Goal: Transaction & Acquisition: Purchase product/service

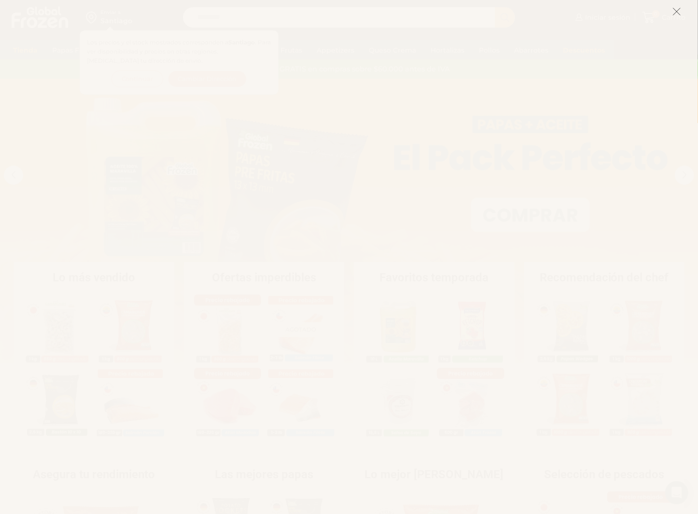
click at [675, 12] on icon at bounding box center [676, 11] width 9 height 9
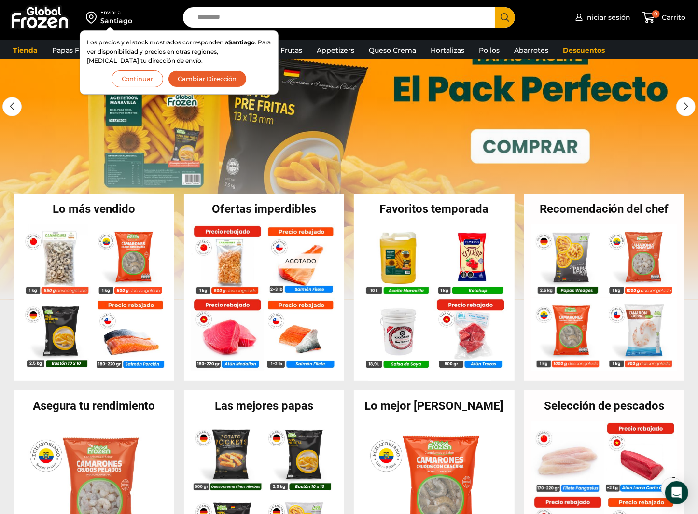
scroll to position [97, 0]
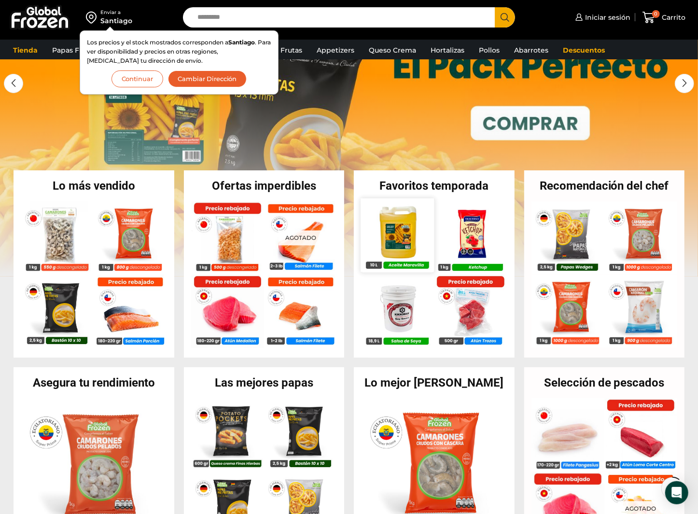
click at [405, 242] on img at bounding box center [397, 234] width 73 height 73
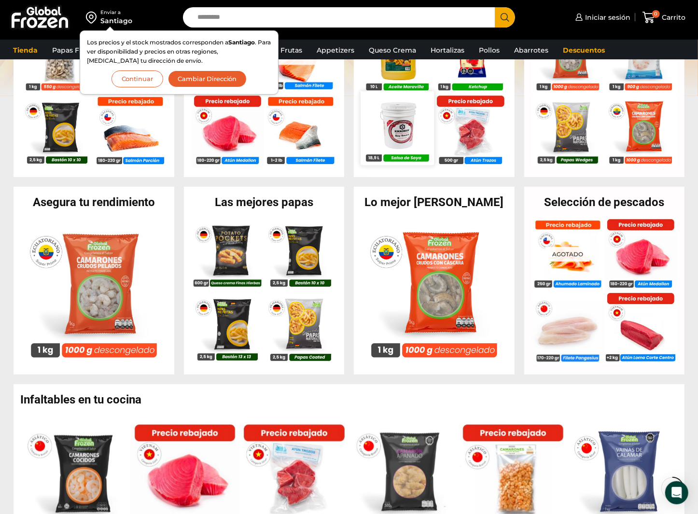
scroll to position [290, 0]
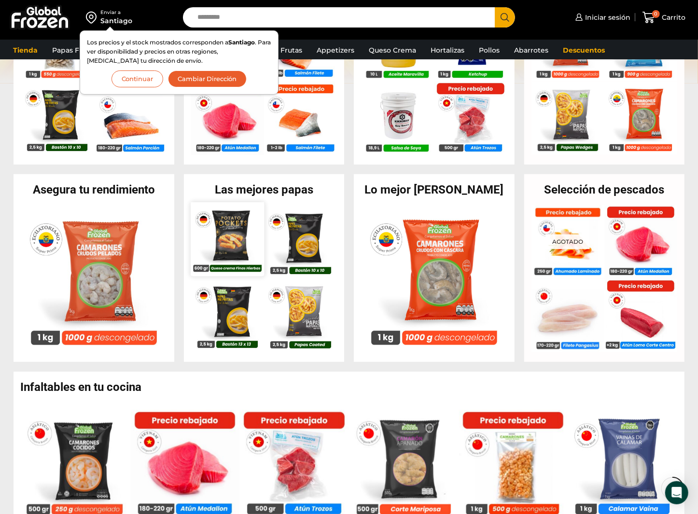
click at [235, 241] on img at bounding box center [227, 239] width 73 height 73
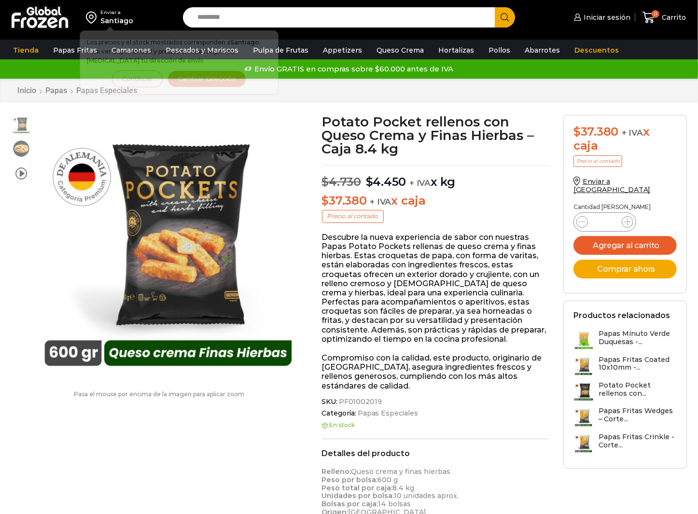
scroll to position [0, 0]
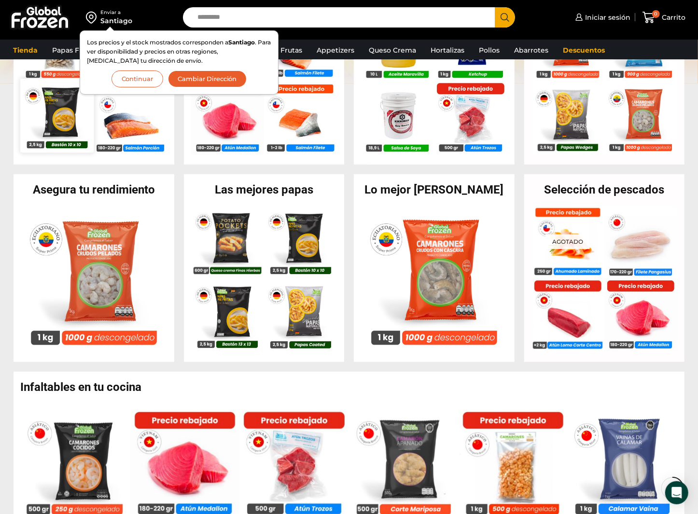
click at [57, 121] on img at bounding box center [56, 115] width 73 height 73
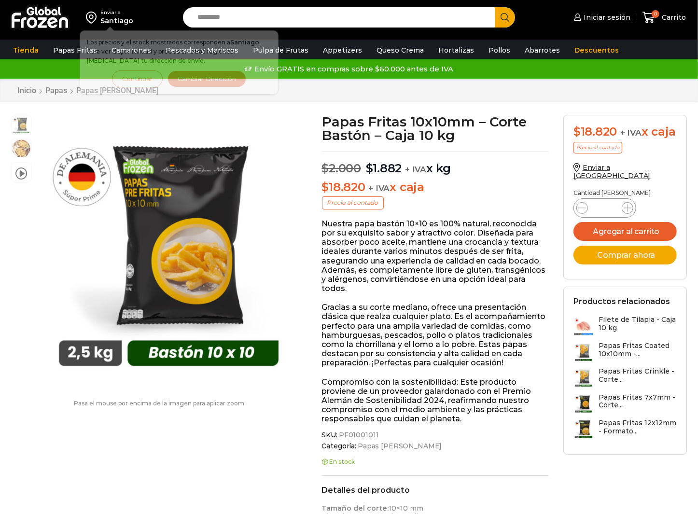
scroll to position [0, 0]
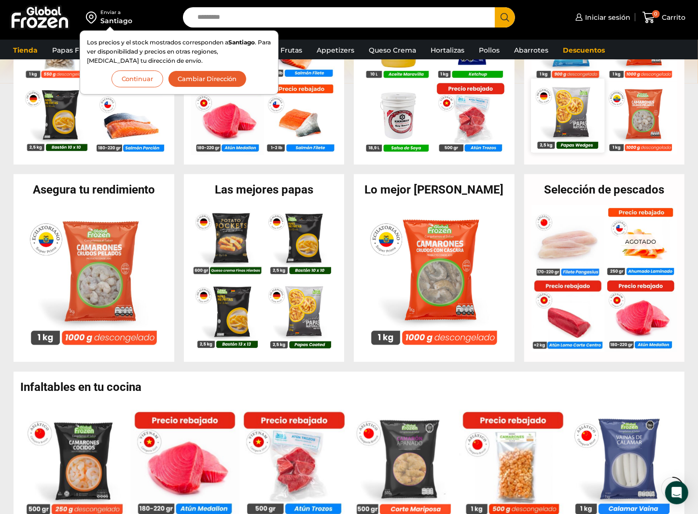
click at [569, 124] on img at bounding box center [567, 115] width 73 height 73
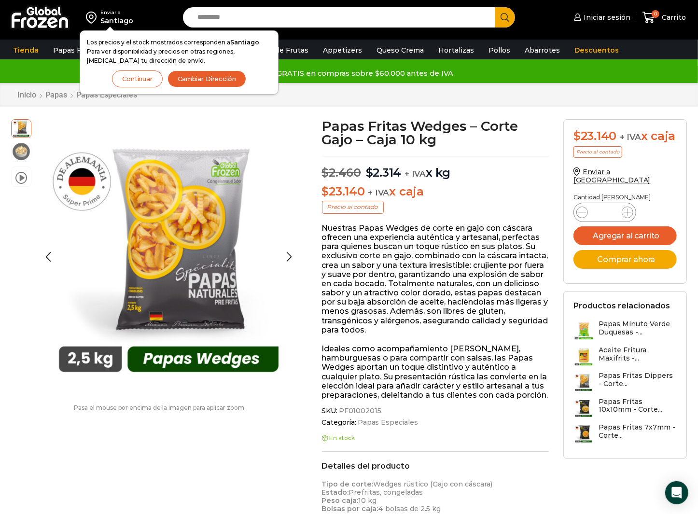
click at [16, 149] on img at bounding box center [21, 151] width 19 height 19
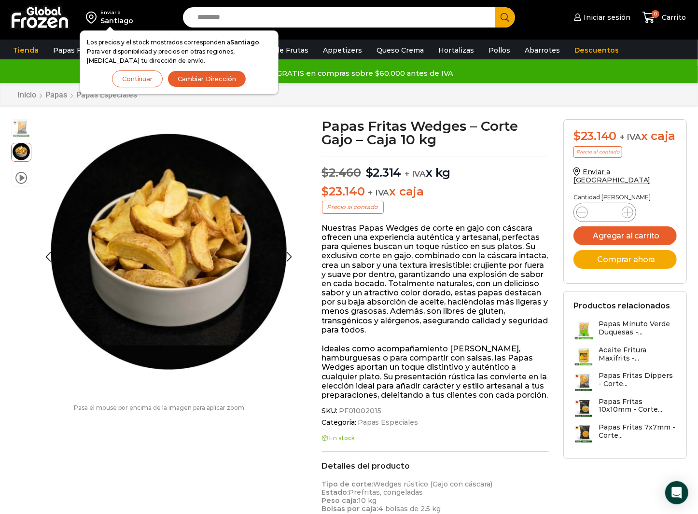
click at [20, 131] on img at bounding box center [21, 127] width 19 height 19
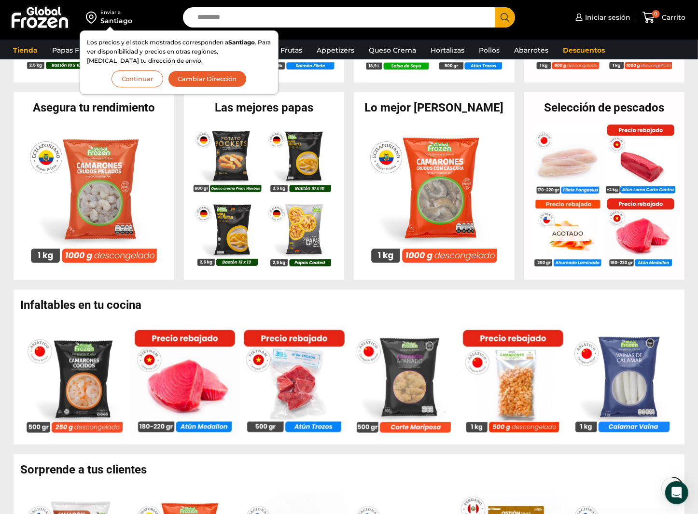
scroll to position [241, 0]
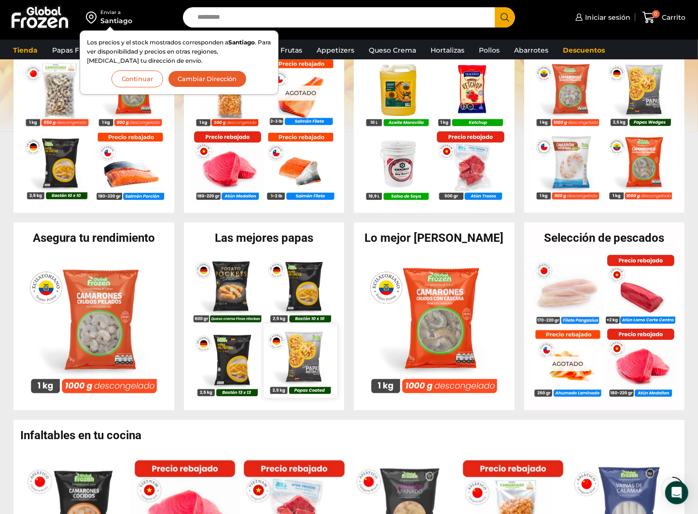
click at [308, 359] on img at bounding box center [300, 360] width 73 height 73
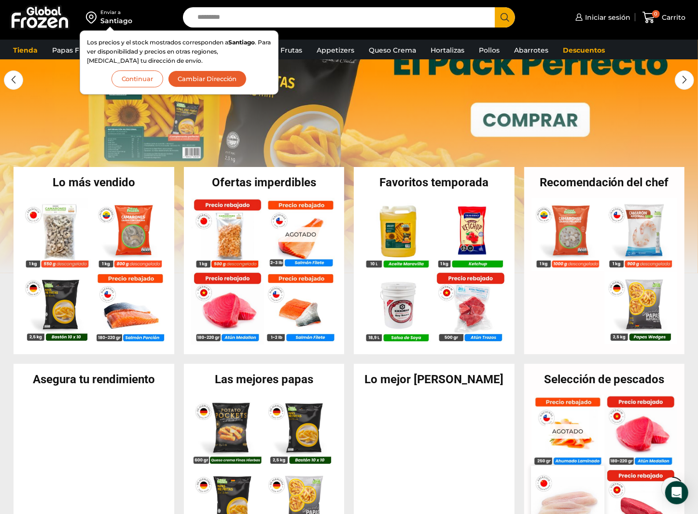
scroll to position [97, 0]
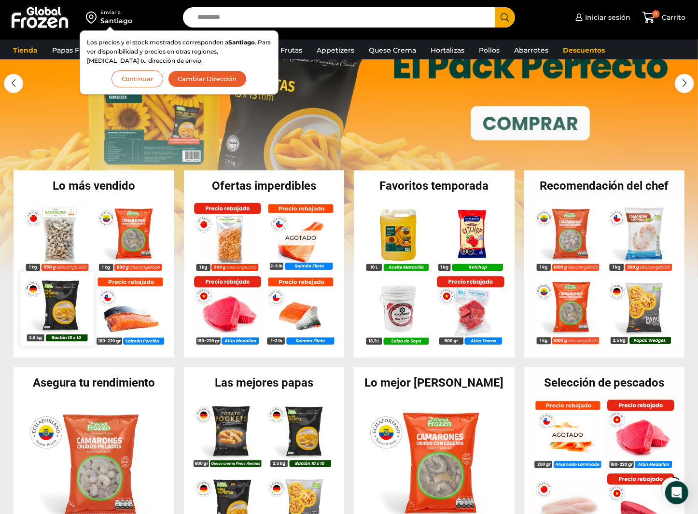
click at [63, 310] on img at bounding box center [56, 308] width 73 height 73
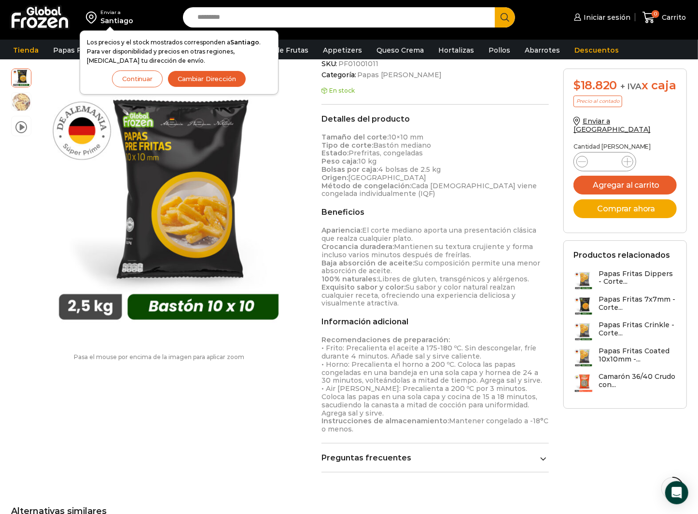
scroll to position [387, 0]
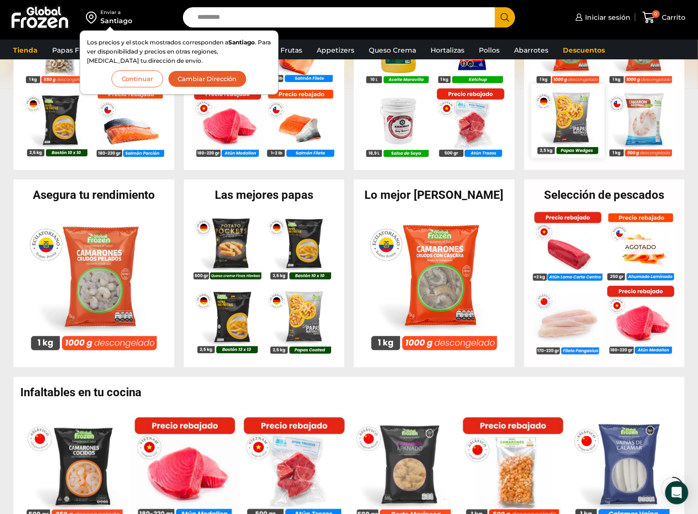
scroll to position [290, 0]
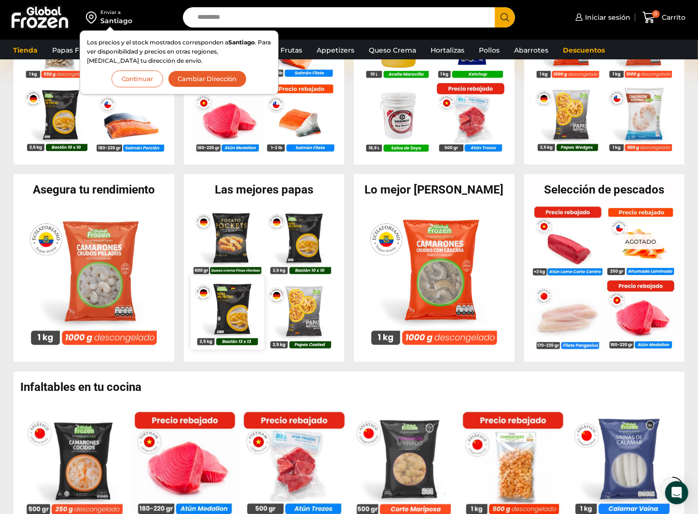
click at [225, 318] on img at bounding box center [227, 312] width 73 height 73
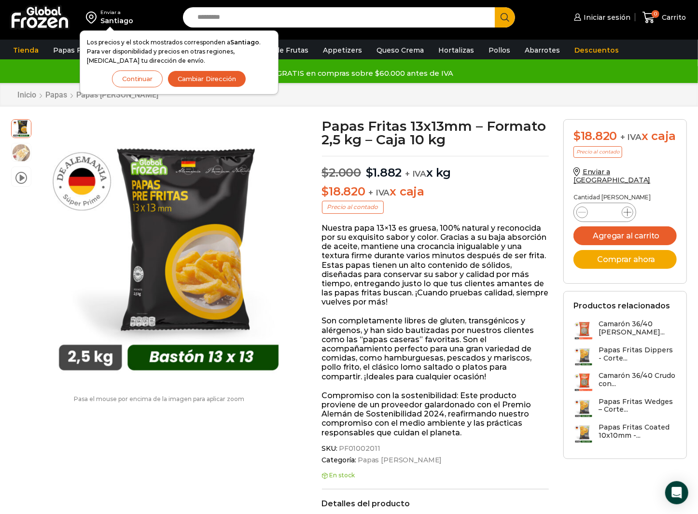
click at [628, 216] on icon at bounding box center [628, 213] width 8 height 8
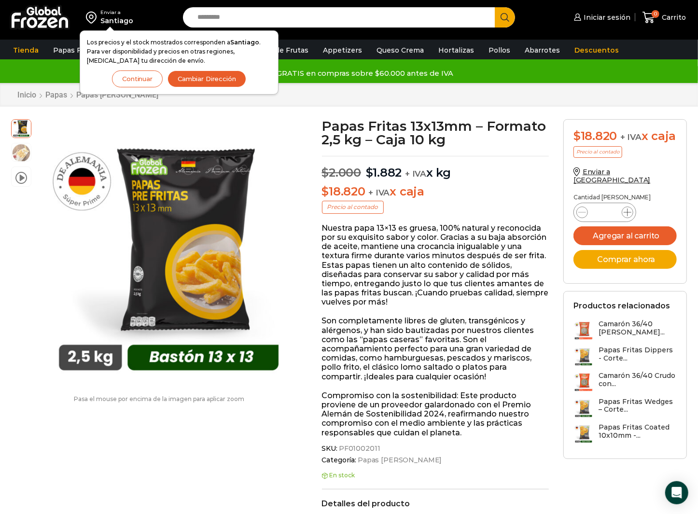
click at [628, 216] on icon at bounding box center [628, 213] width 8 height 8
click at [582, 213] on icon at bounding box center [582, 212] width 8 height 0
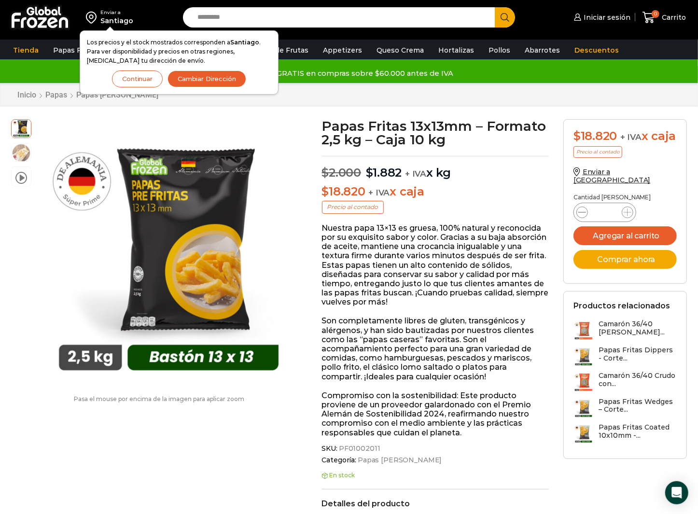
click at [582, 213] on icon at bounding box center [582, 212] width 8 height 0
type input "*"
click at [631, 242] on button "Agregar al carrito" at bounding box center [624, 235] width 103 height 19
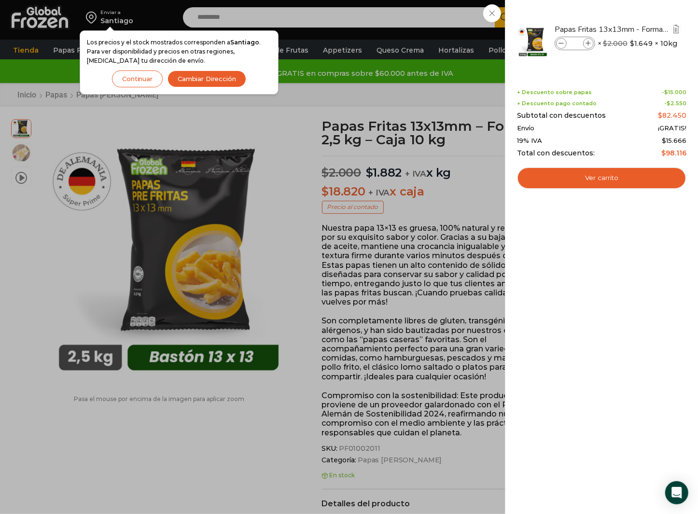
click at [591, 44] on span at bounding box center [588, 43] width 11 height 11
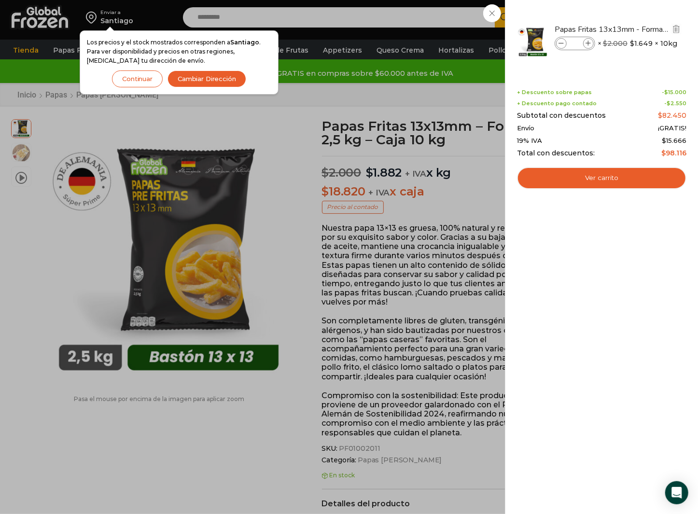
type input "**"
drag, startPoint x: 141, startPoint y: 79, endPoint x: 156, endPoint y: 81, distance: 14.6
click at [141, 79] on button "Continuar" at bounding box center [137, 78] width 51 height 17
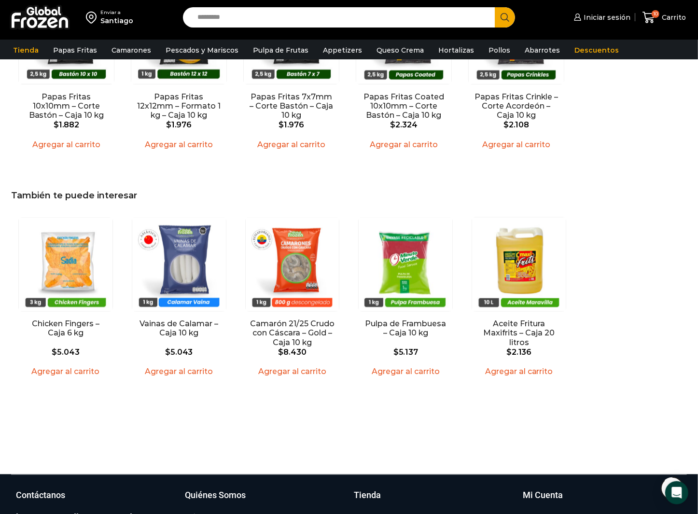
scroll to position [966, 0]
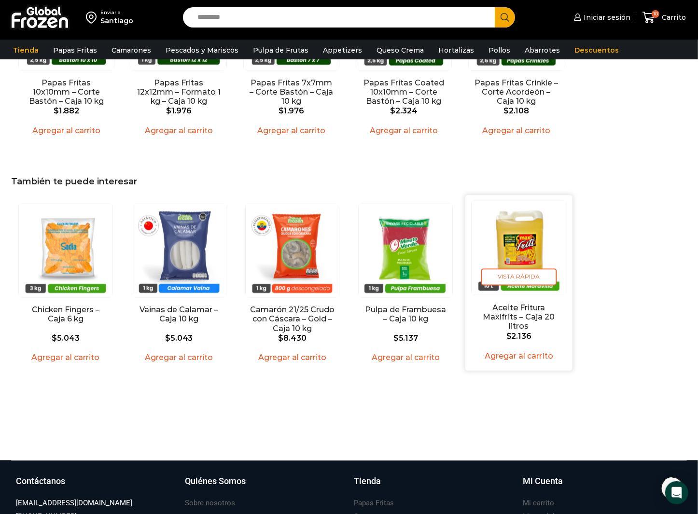
click at [525, 245] on img "5 / 5" at bounding box center [519, 248] width 94 height 94
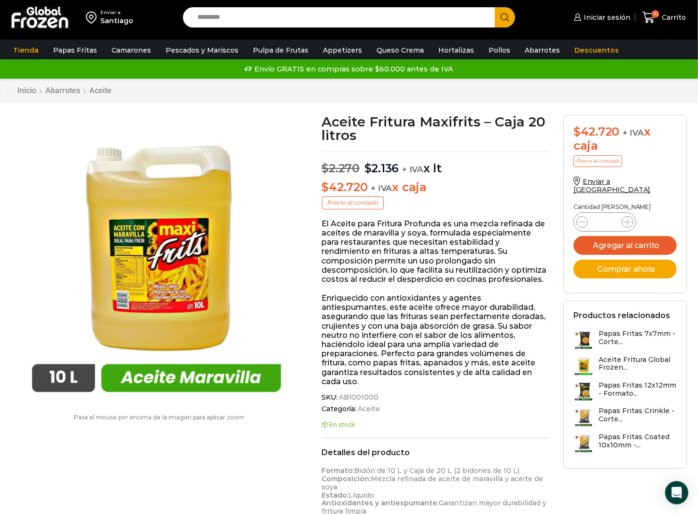
click at [22, 12] on img at bounding box center [40, 17] width 60 height 25
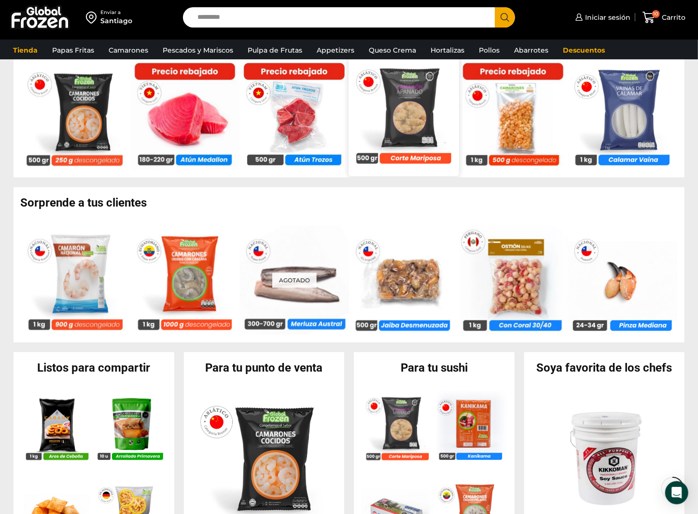
scroll to position [483, 0]
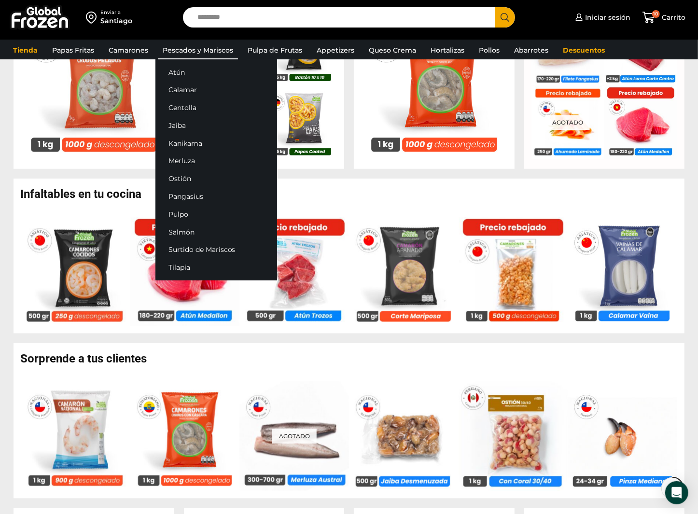
click at [183, 49] on link "Pescados y Mariscos" at bounding box center [198, 50] width 80 height 18
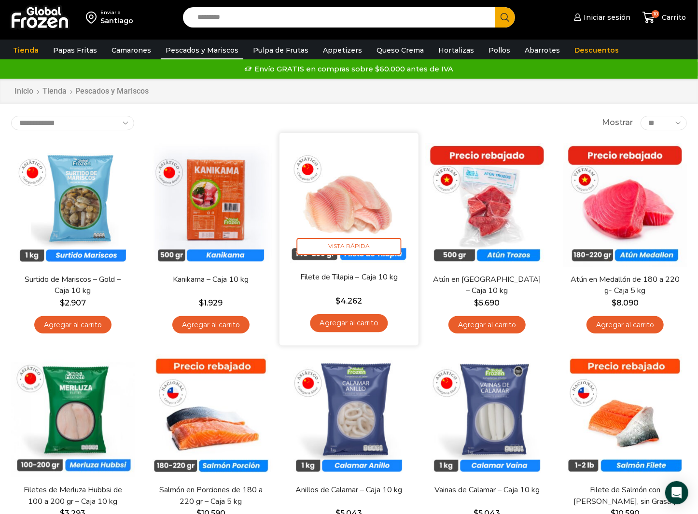
click at [356, 199] on img at bounding box center [349, 202] width 125 height 125
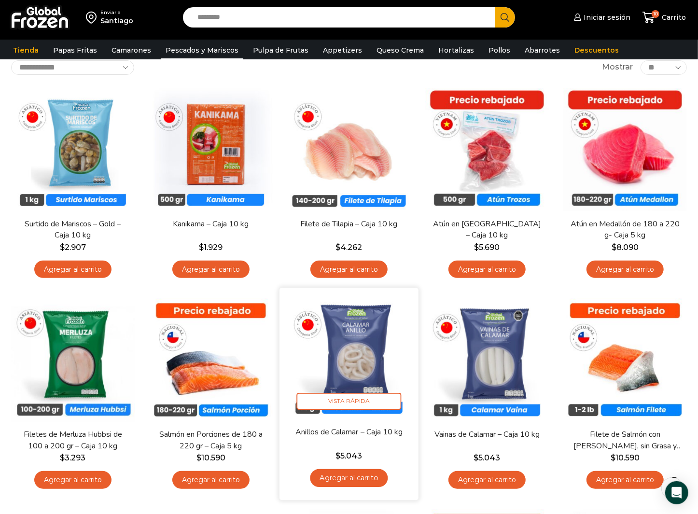
scroll to position [48, 0]
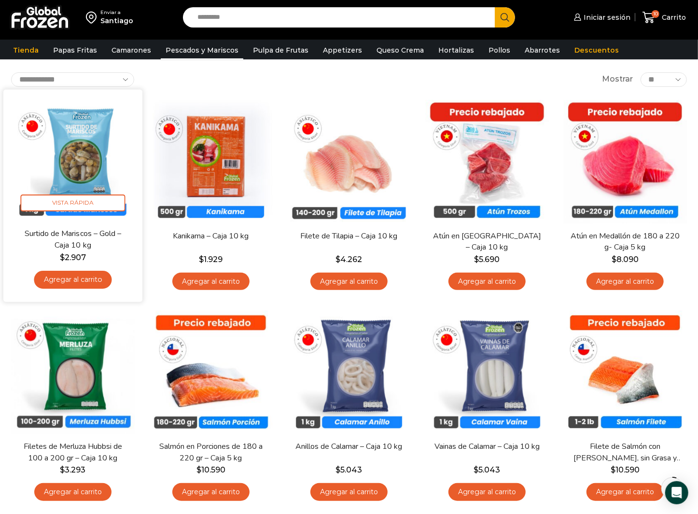
click at [78, 162] on img at bounding box center [73, 159] width 125 height 125
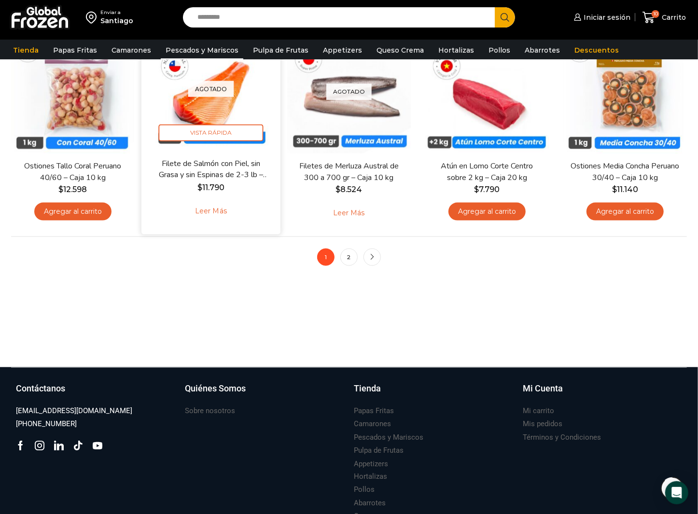
scroll to position [772, 0]
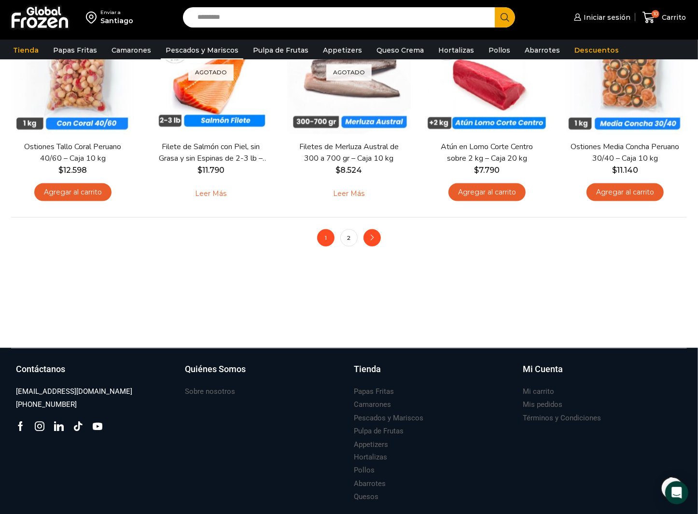
click at [369, 239] on icon "next" at bounding box center [372, 238] width 6 height 6
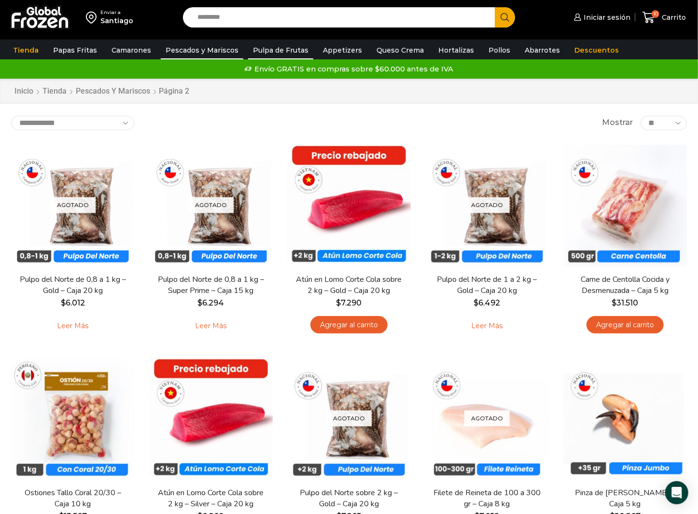
click at [274, 50] on link "Pulpa de Frutas" at bounding box center [280, 50] width 65 height 18
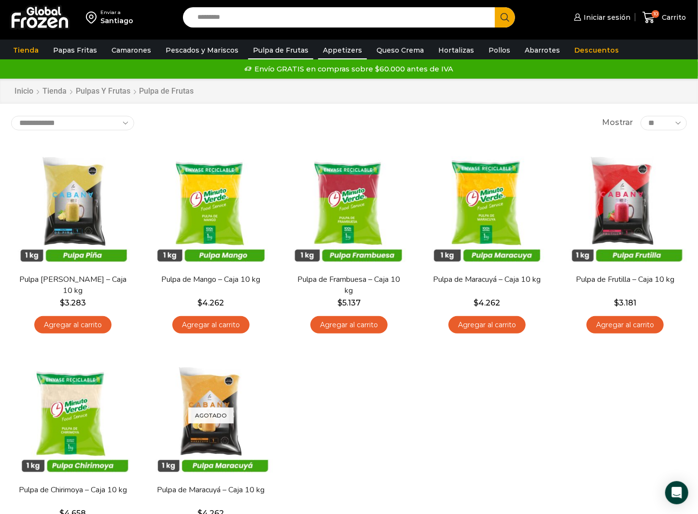
click at [330, 54] on link "Appetizers" at bounding box center [342, 50] width 49 height 18
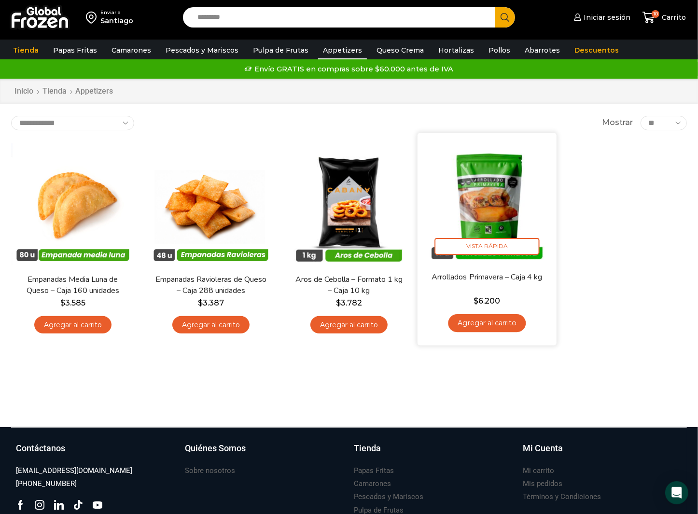
click at [485, 209] on img at bounding box center [487, 202] width 125 height 125
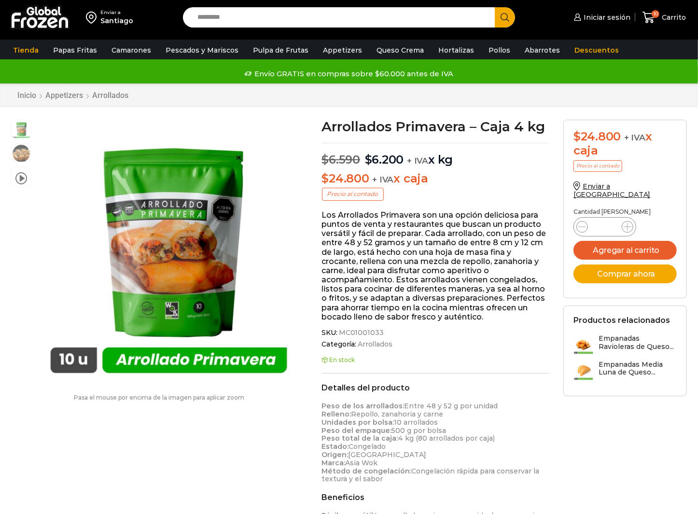
scroll to position [0, 0]
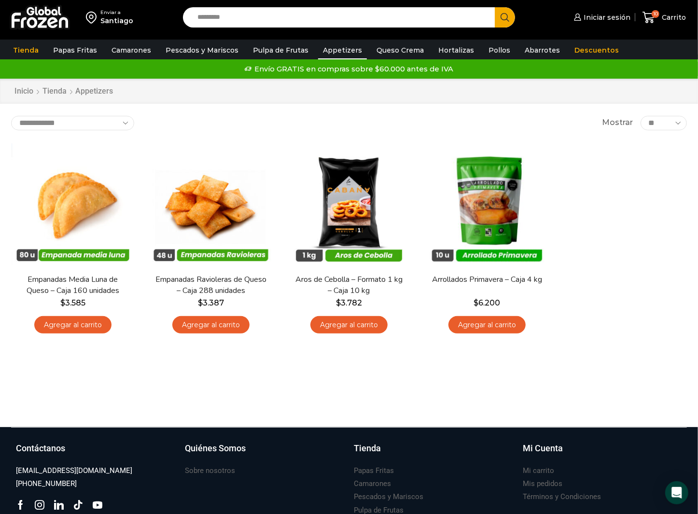
click at [330, 51] on link "Appetizers" at bounding box center [342, 50] width 49 height 18
click at [387, 50] on link "Queso Crema" at bounding box center [400, 50] width 57 height 18
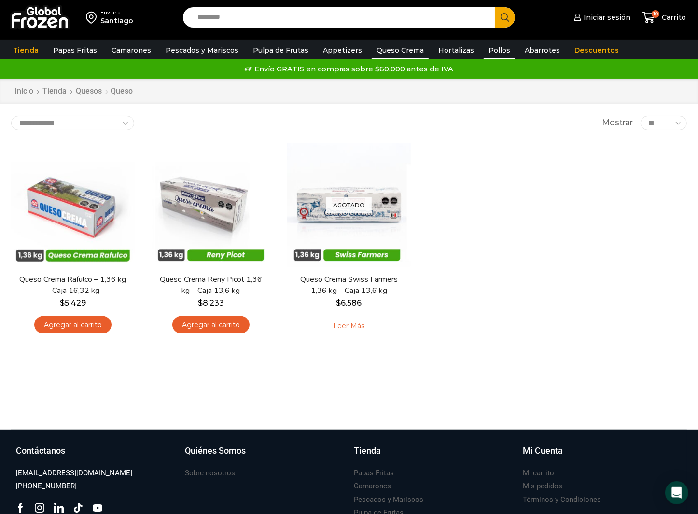
click at [484, 48] on link "Pollos" at bounding box center [499, 50] width 31 height 18
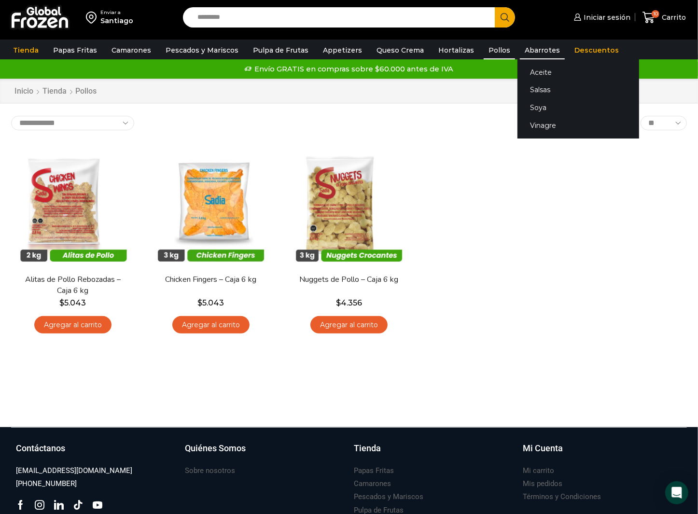
click at [522, 48] on link "Abarrotes" at bounding box center [542, 50] width 45 height 18
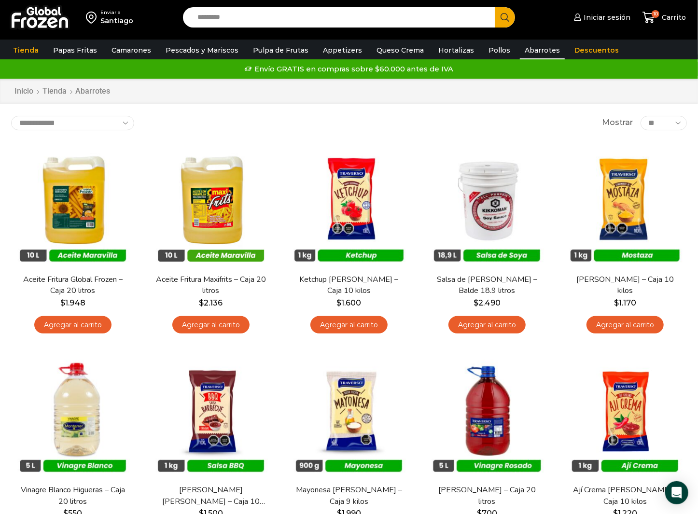
drag, startPoint x: 584, startPoint y: 8, endPoint x: 541, endPoint y: 133, distance: 131.7
click at [541, 133] on div "**********" at bounding box center [349, 442] width 690 height 653
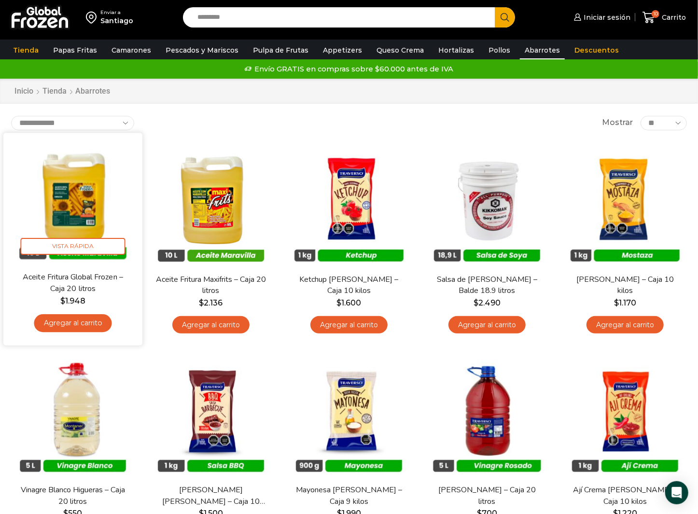
click at [79, 322] on link "Agregar al carrito" at bounding box center [73, 323] width 78 height 18
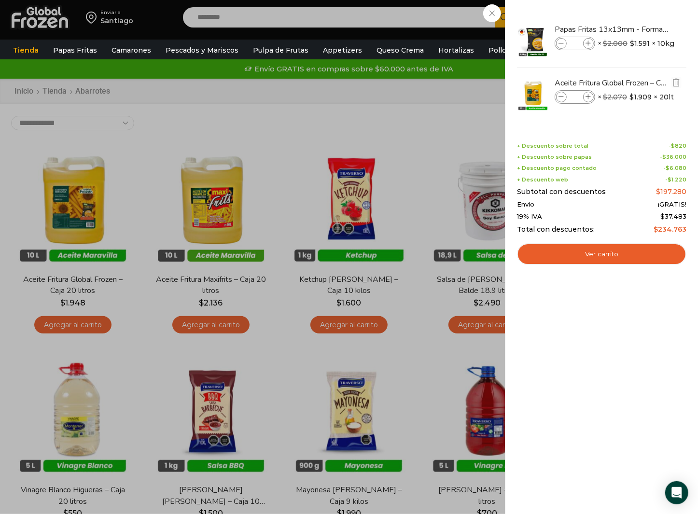
click at [587, 96] on icon at bounding box center [588, 97] width 5 height 5
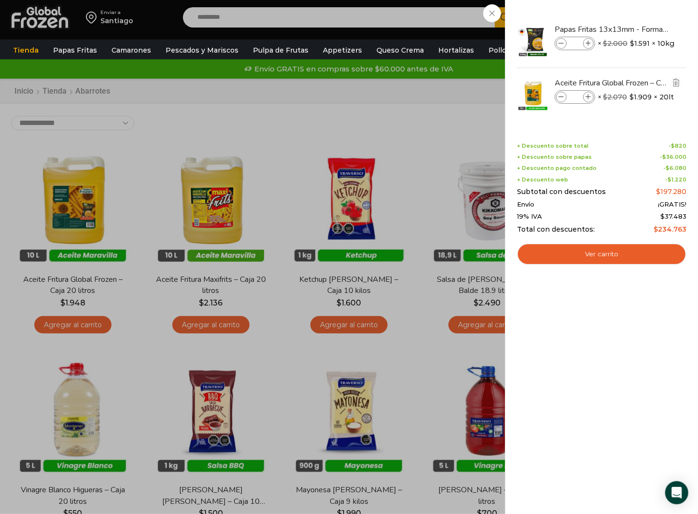
click at [587, 96] on icon at bounding box center [588, 97] width 5 height 5
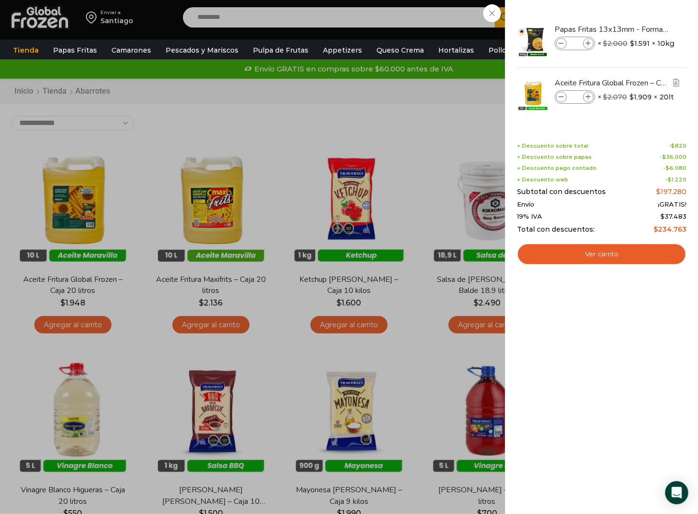
click at [587, 96] on icon at bounding box center [588, 97] width 5 height 5
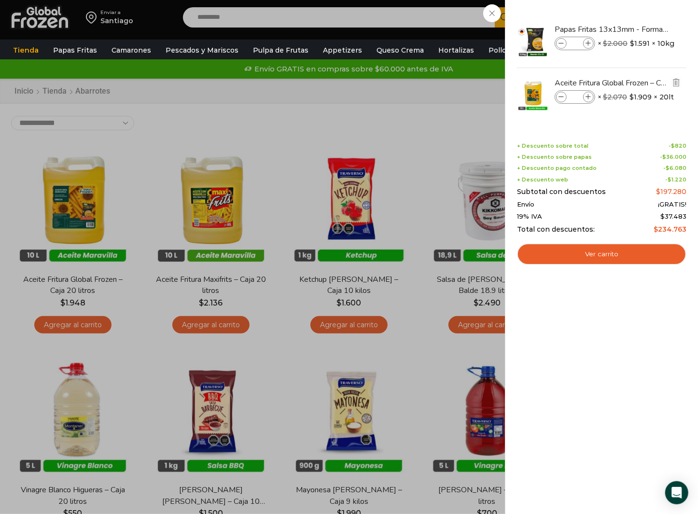
click at [587, 96] on icon at bounding box center [588, 97] width 5 height 5
type input "**"
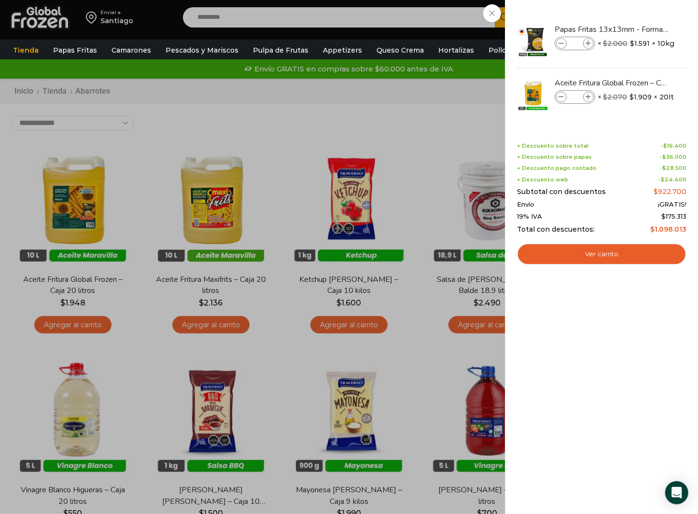
click at [561, 45] on icon at bounding box center [561, 43] width 5 height 5
click at [561, 42] on icon at bounding box center [561, 43] width 5 height 5
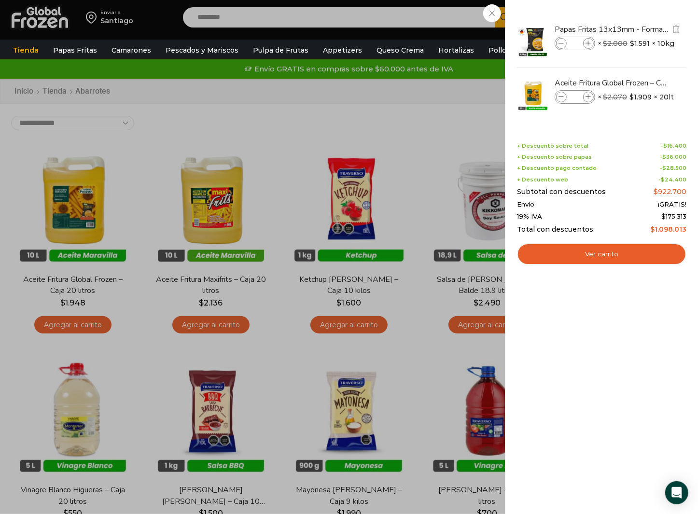
click at [561, 42] on icon at bounding box center [561, 43] width 5 height 5
type input "*"
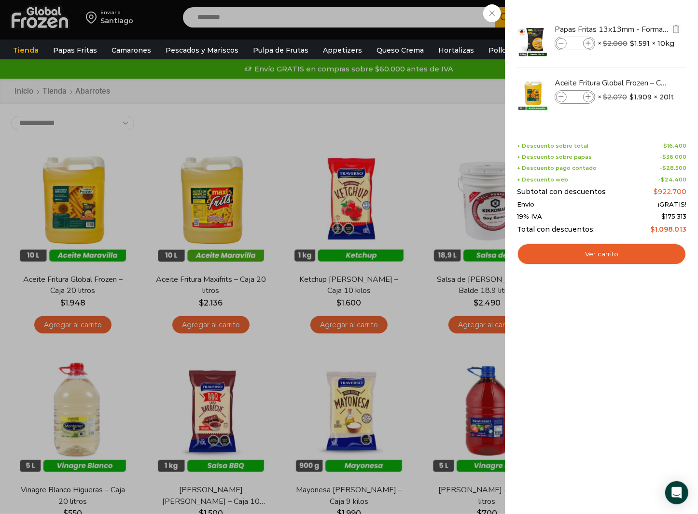
click at [561, 42] on icon at bounding box center [561, 43] width 5 height 5
click at [561, 42] on div at bounding box center [601, 40] width 171 height 53
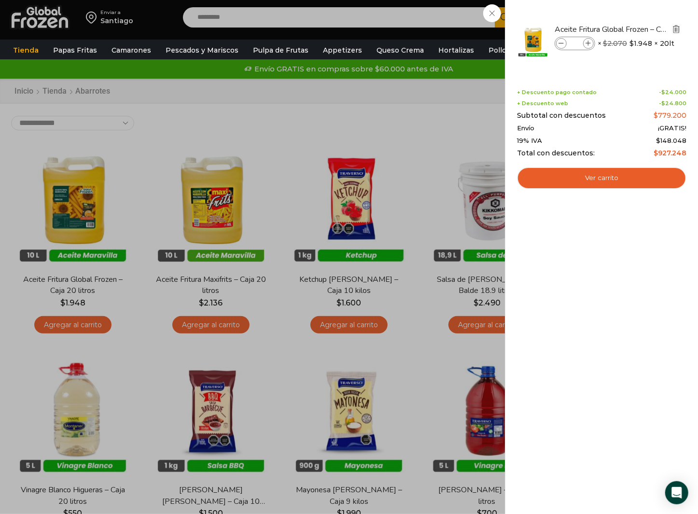
click at [675, 29] on img "Eliminar Aceite Fritura Global Frozen – Caja 20 litros del carrito" at bounding box center [676, 29] width 9 height 9
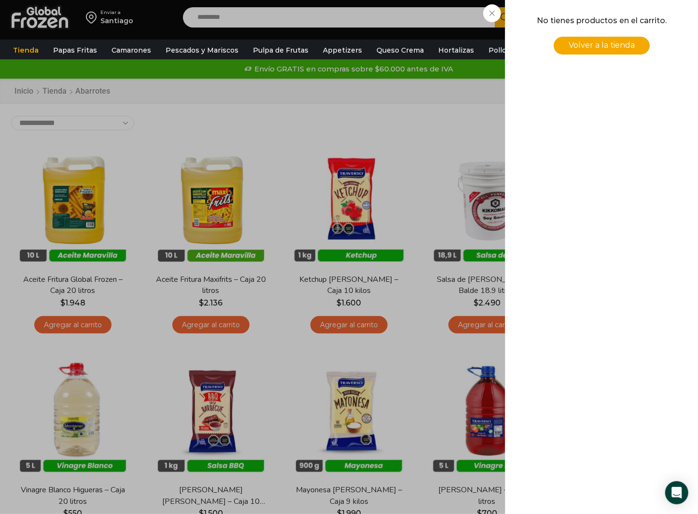
click at [640, 29] on div "0 Carrito 0 0 Shopping Cart No tienes productos en el carrito. Volver a la tien…" at bounding box center [664, 17] width 48 height 23
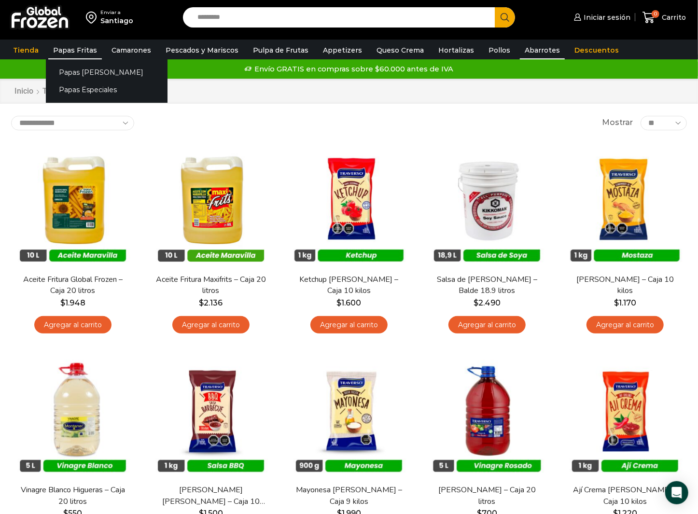
click at [76, 50] on link "Papas Fritas" at bounding box center [75, 50] width 54 height 18
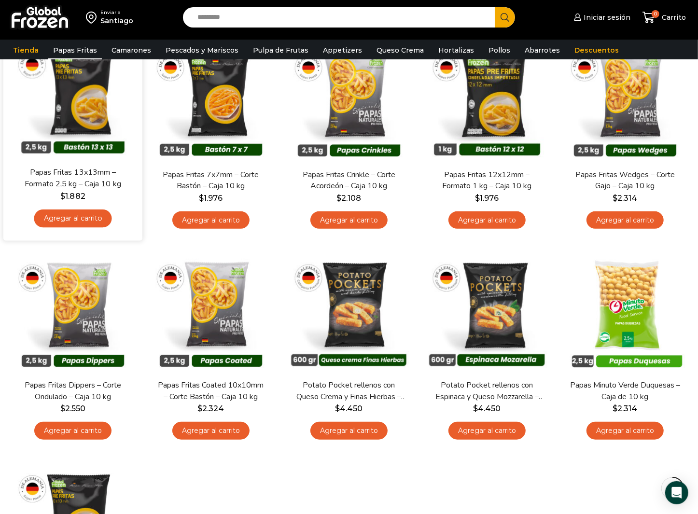
scroll to position [97, 0]
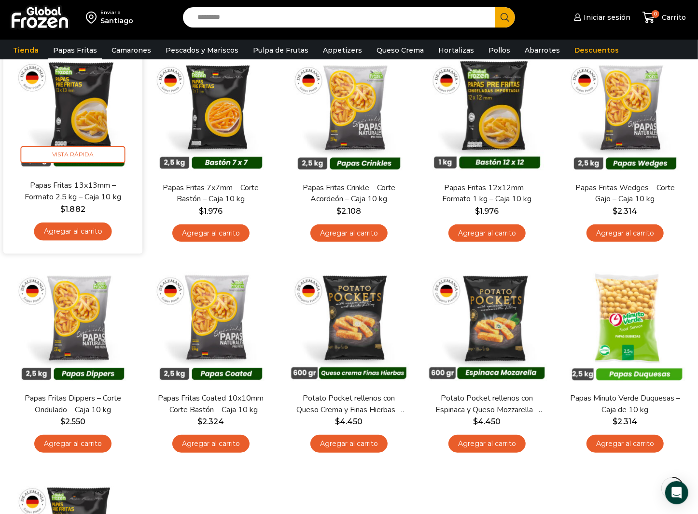
click at [88, 107] on img at bounding box center [73, 110] width 125 height 125
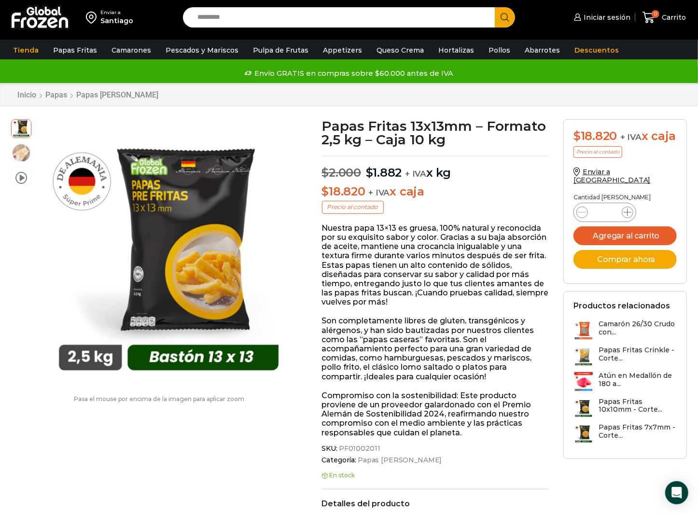
click at [628, 216] on icon at bounding box center [628, 213] width 8 height 8
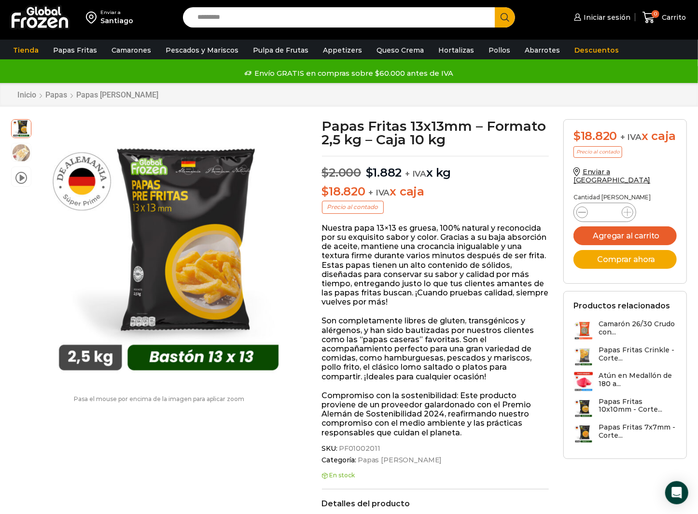
click at [581, 213] on icon at bounding box center [582, 212] width 8 height 0
type input "*"
click at [638, 241] on button "Agregar al carrito" at bounding box center [624, 235] width 103 height 19
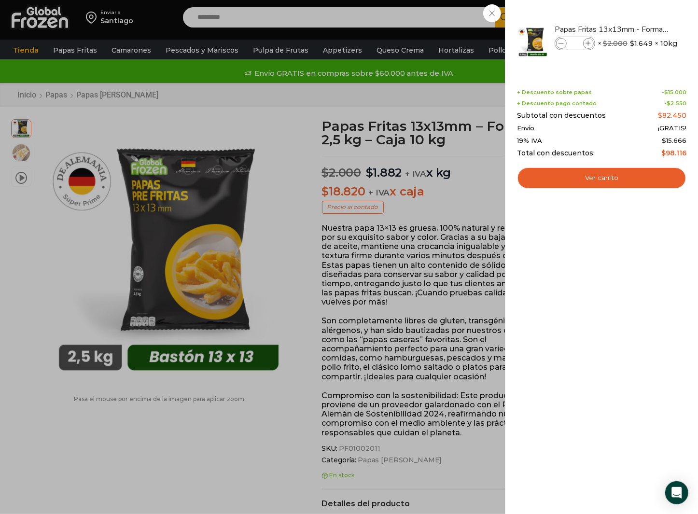
click at [640, 29] on div "5 Carrito 5 5 Shopping Cart *" at bounding box center [664, 17] width 48 height 23
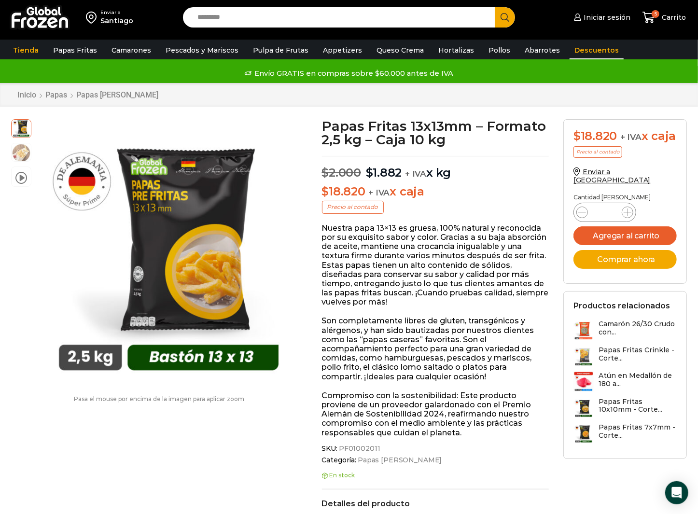
click at [584, 49] on link "Descuentos" at bounding box center [597, 50] width 54 height 18
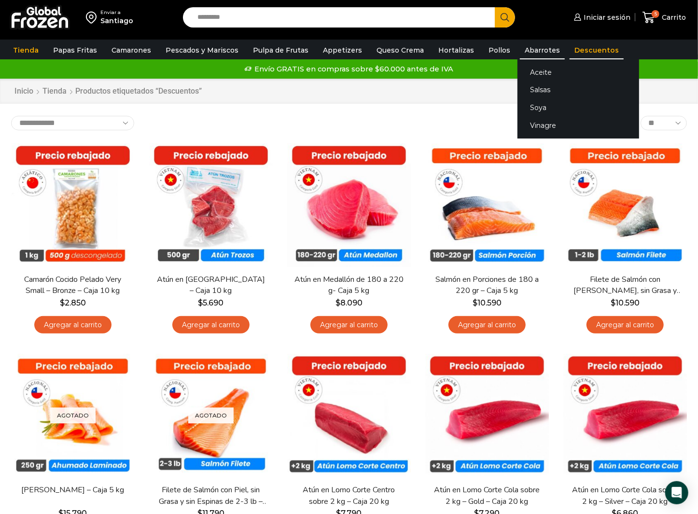
click at [520, 49] on link "Abarrotes" at bounding box center [542, 50] width 45 height 18
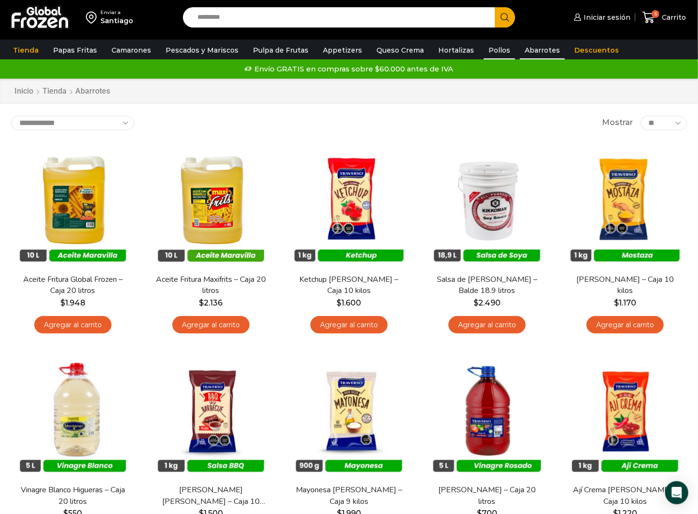
click at [490, 52] on link "Pollos" at bounding box center [499, 50] width 31 height 18
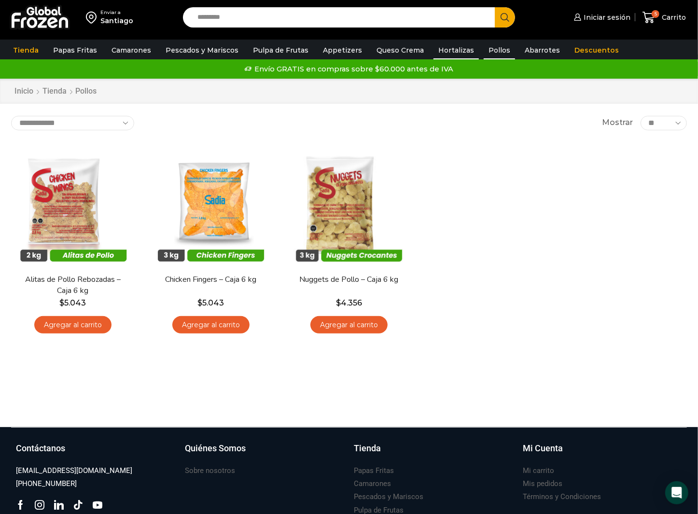
click at [448, 48] on link "Hortalizas" at bounding box center [455, 50] width 45 height 18
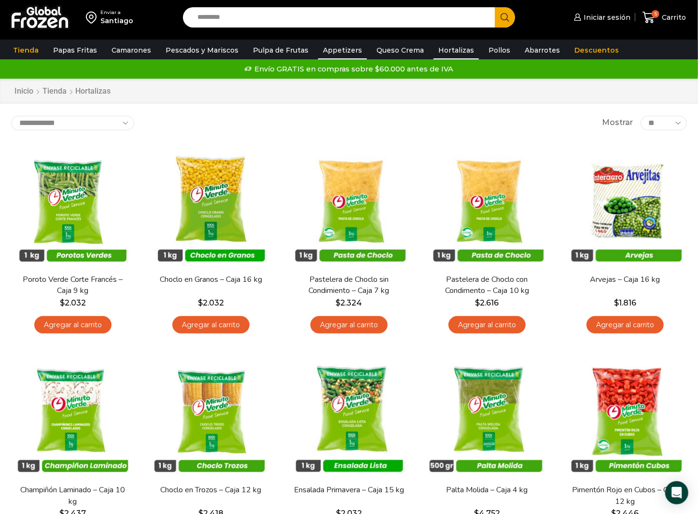
click at [340, 48] on link "Appetizers" at bounding box center [342, 50] width 49 height 18
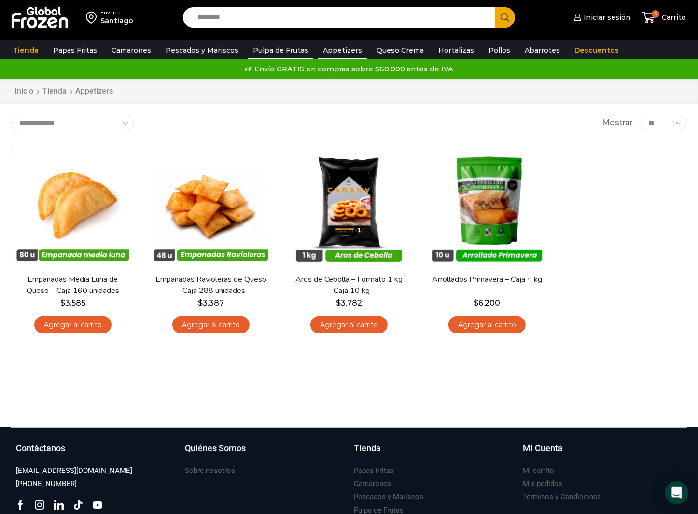
click at [279, 48] on link "Pulpa de Frutas" at bounding box center [280, 50] width 65 height 18
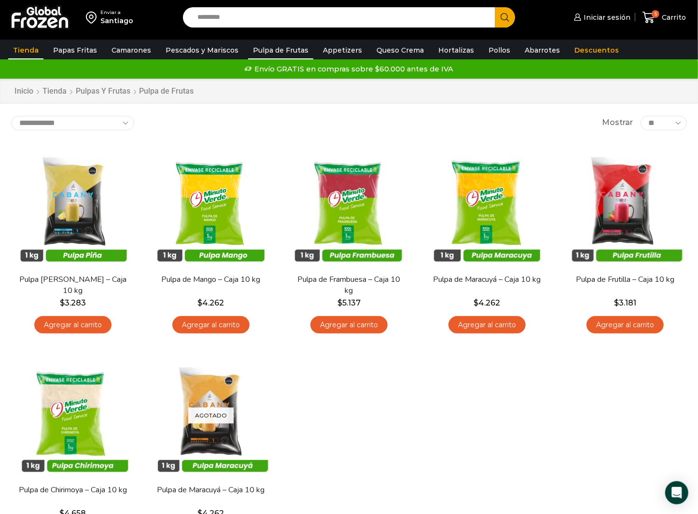
click at [24, 51] on link "Tienda" at bounding box center [25, 50] width 35 height 18
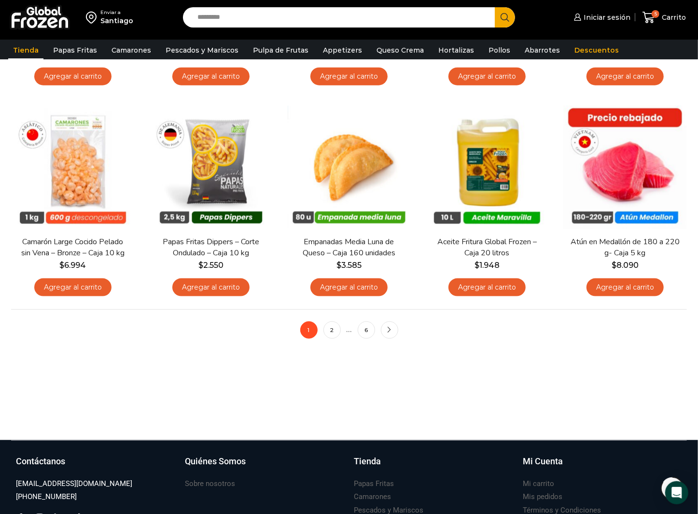
scroll to position [676, 0]
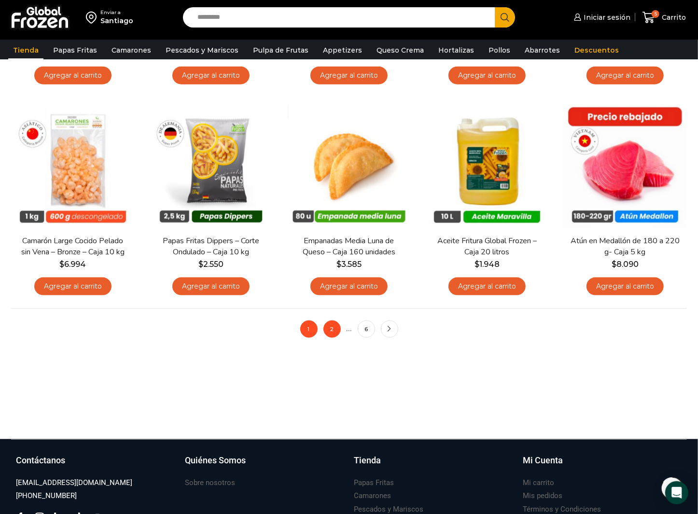
click at [331, 329] on link "2" at bounding box center [331, 329] width 17 height 17
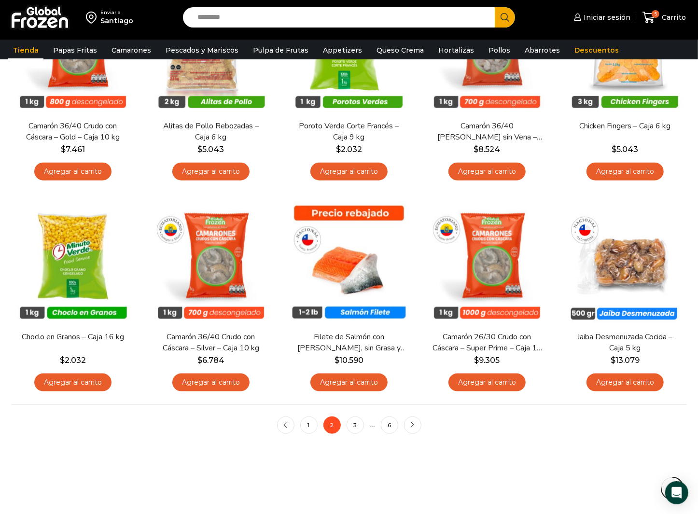
scroll to position [628, 0]
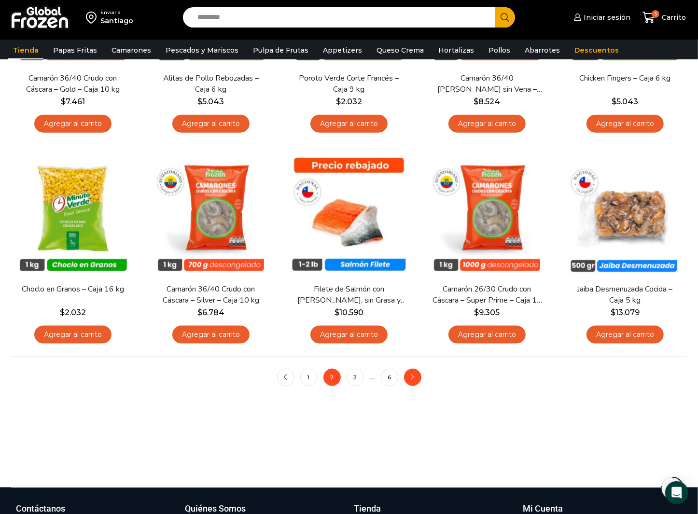
click at [412, 380] on icon "next" at bounding box center [413, 378] width 6 height 6
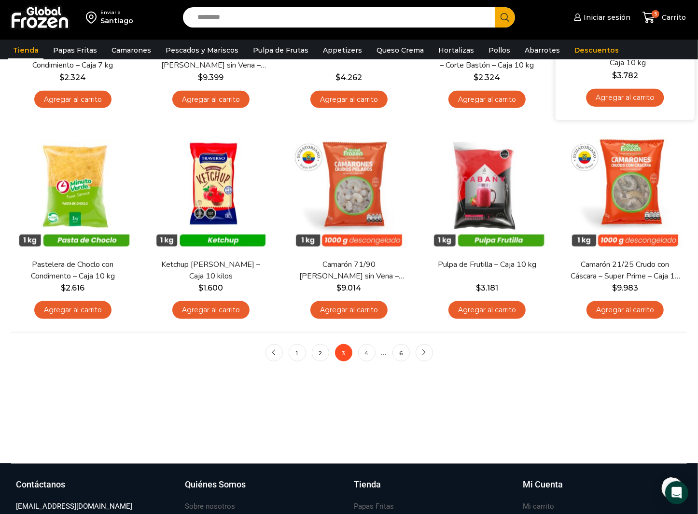
scroll to position [676, 0]
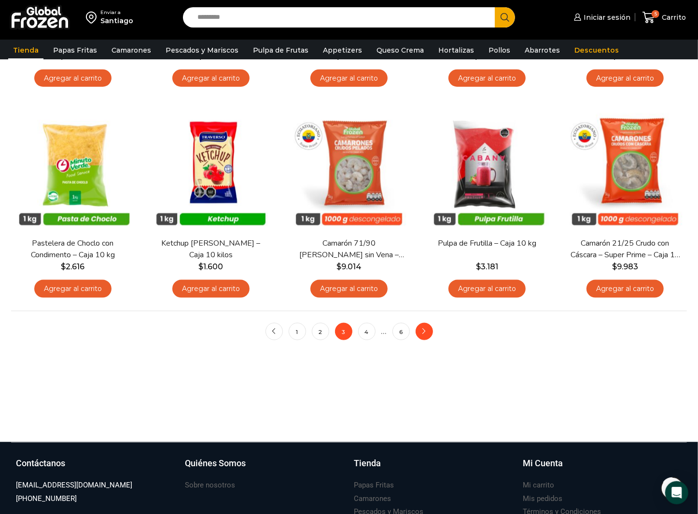
click at [425, 336] on link "next" at bounding box center [424, 331] width 17 height 17
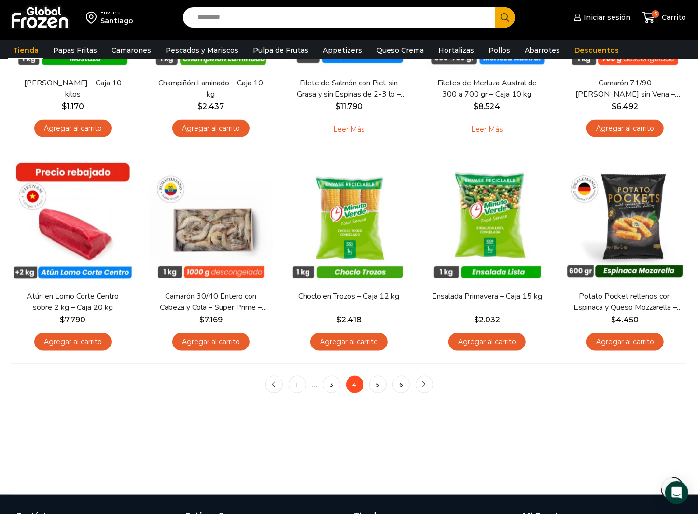
scroll to position [628, 0]
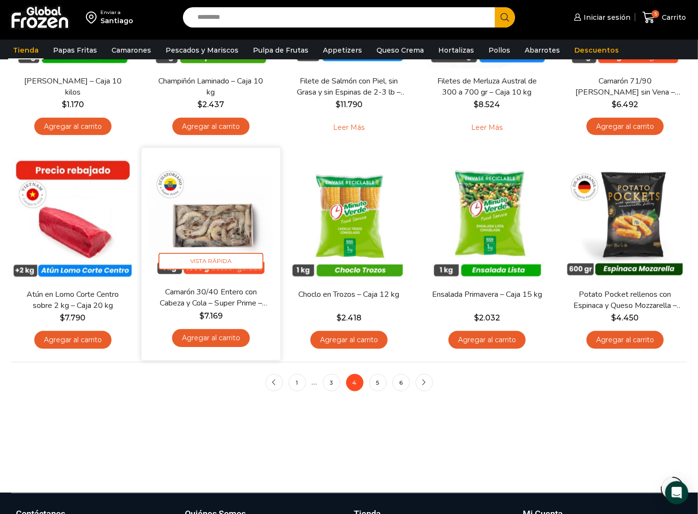
click at [197, 223] on img at bounding box center [211, 217] width 125 height 125
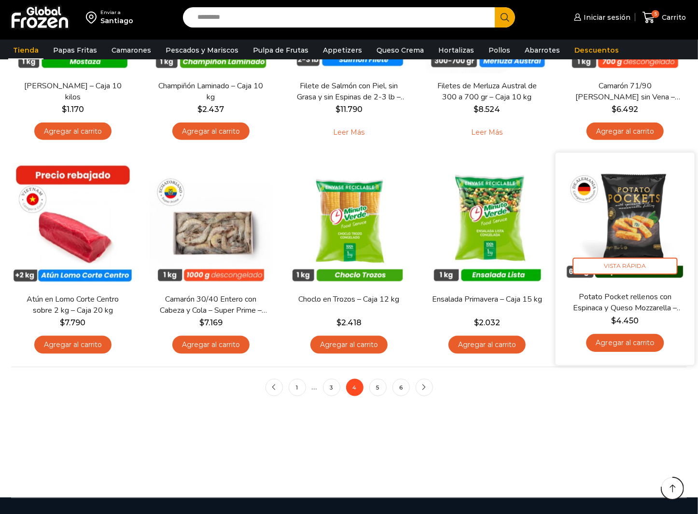
scroll to position [628, 0]
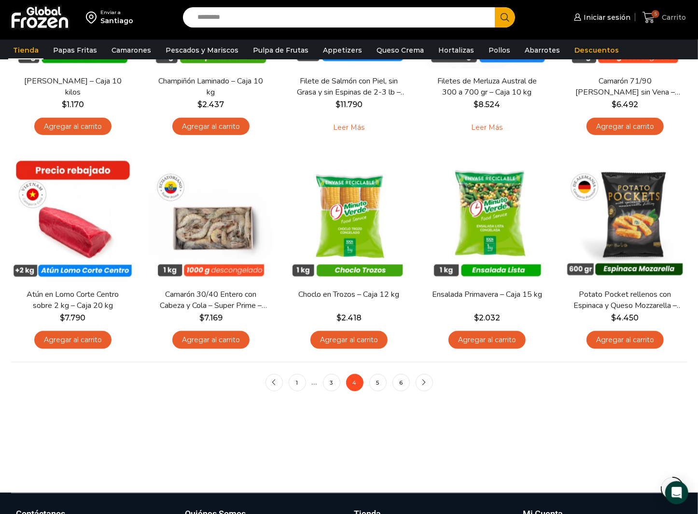
click at [649, 17] on icon at bounding box center [648, 17] width 13 height 13
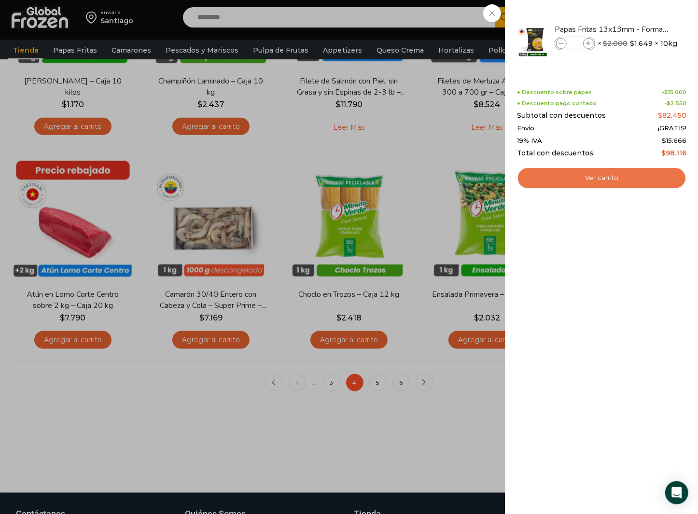
click at [619, 180] on link "Ver carrito" at bounding box center [601, 178] width 169 height 22
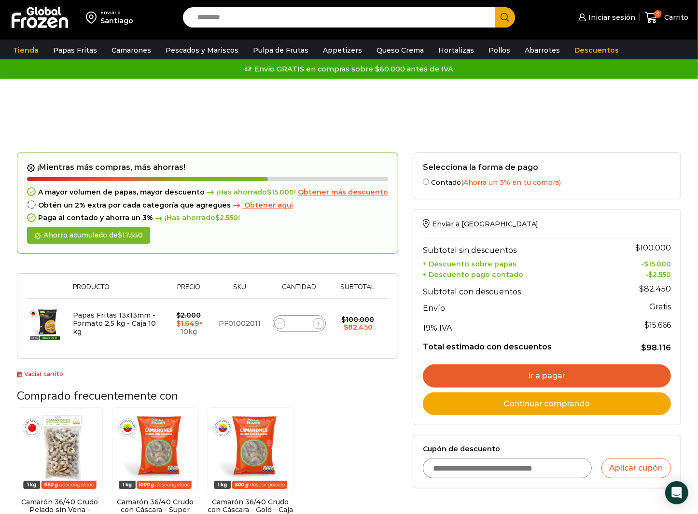
click at [581, 375] on link "Ir a pagar" at bounding box center [547, 375] width 248 height 23
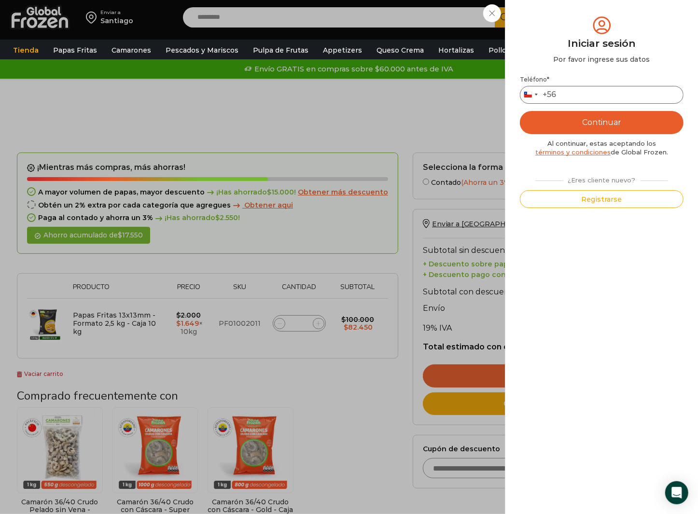
click at [579, 97] on input "Teléfono *" at bounding box center [602, 95] width 164 height 18
type input "*********"
click at [616, 123] on button "Continuar" at bounding box center [602, 122] width 164 height 23
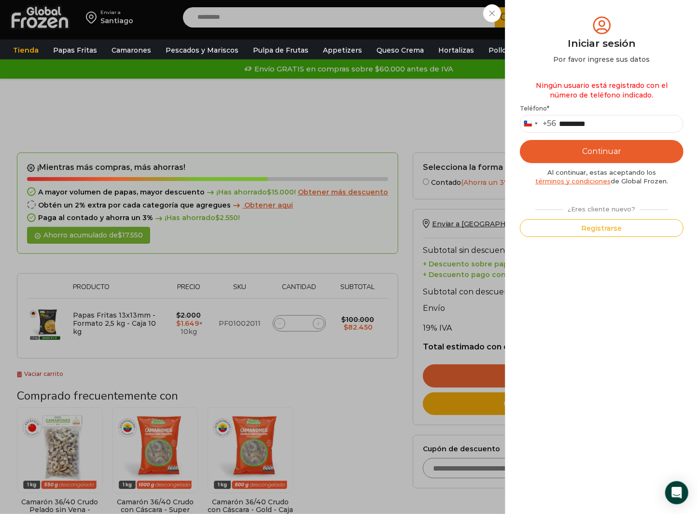
click at [618, 153] on button "Continuar" at bounding box center [602, 151] width 164 height 23
click at [592, 185] on div "Al continuar, estas aceptando los términos y condiciones de Global Frozen." at bounding box center [602, 177] width 164 height 18
click at [592, 181] on link "términos y condiciones" at bounding box center [572, 181] width 75 height 8
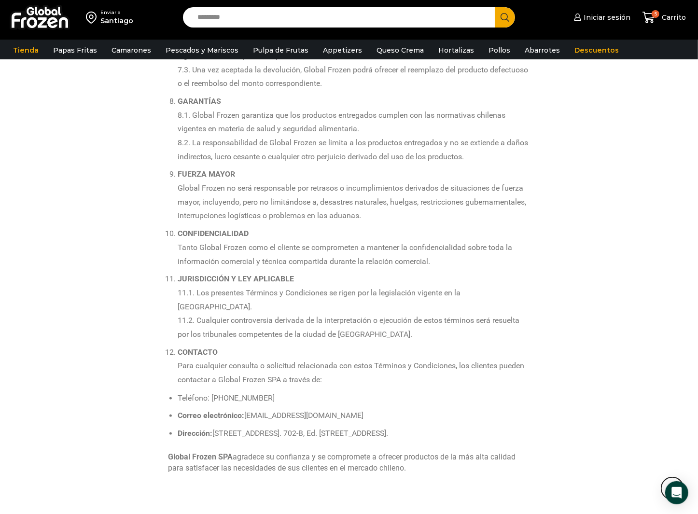
scroll to position [624, 0]
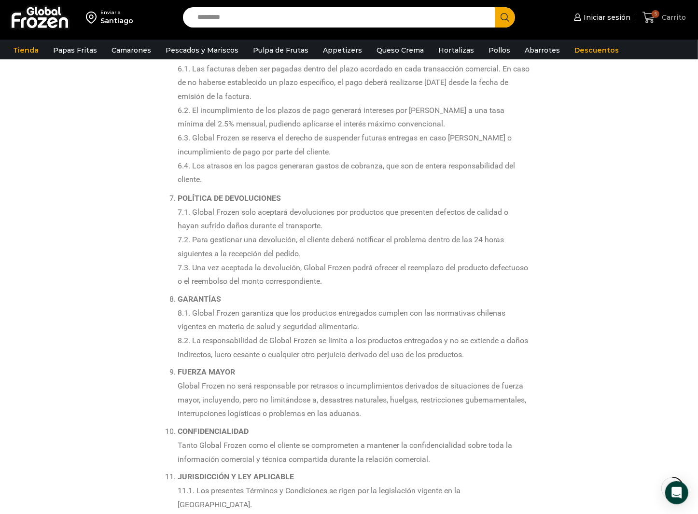
click at [651, 16] on icon at bounding box center [648, 17] width 13 height 13
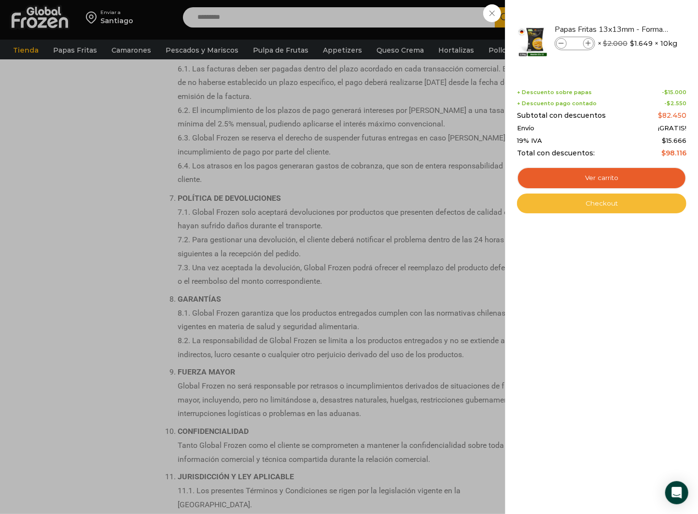
click at [609, 203] on link "Checkout" at bounding box center [601, 204] width 169 height 20
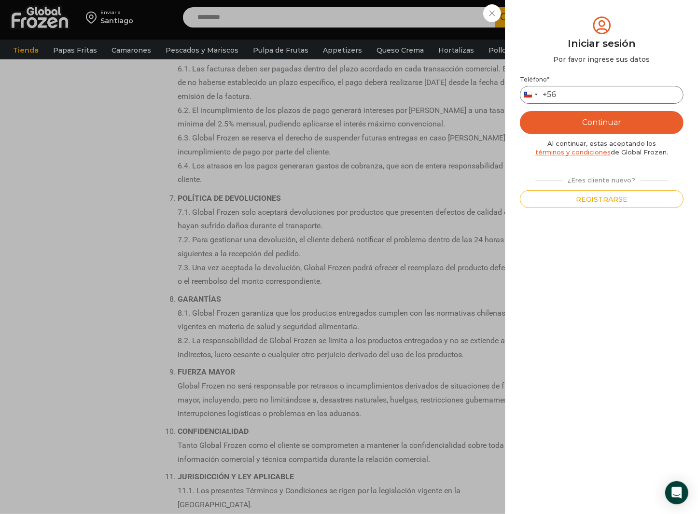
click at [582, 95] on input "Teléfono *" at bounding box center [602, 95] width 164 height 18
type input "*********"
click at [610, 119] on button "Continuar" at bounding box center [602, 122] width 164 height 23
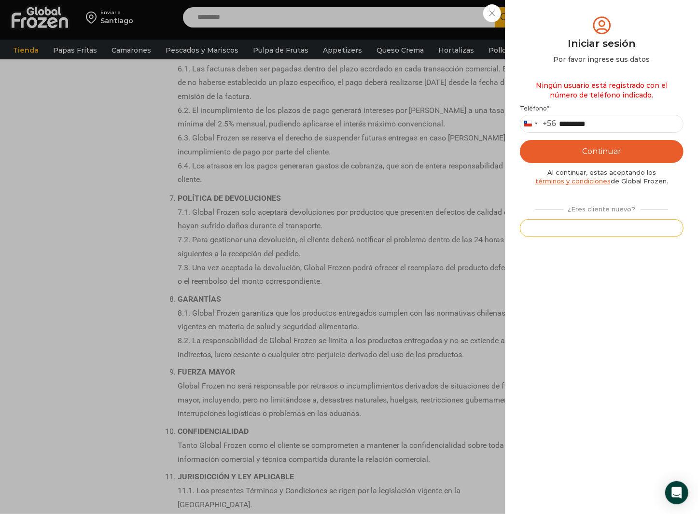
click at [609, 228] on button "Registrarse" at bounding box center [602, 228] width 164 height 18
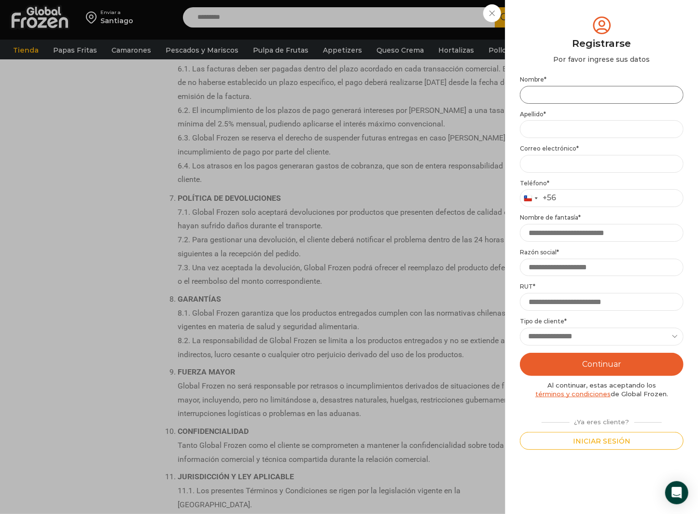
click at [575, 95] on input "Nombre *" at bounding box center [602, 95] width 164 height 18
type input "******"
type input "***"
type input "*********"
type input "**********"
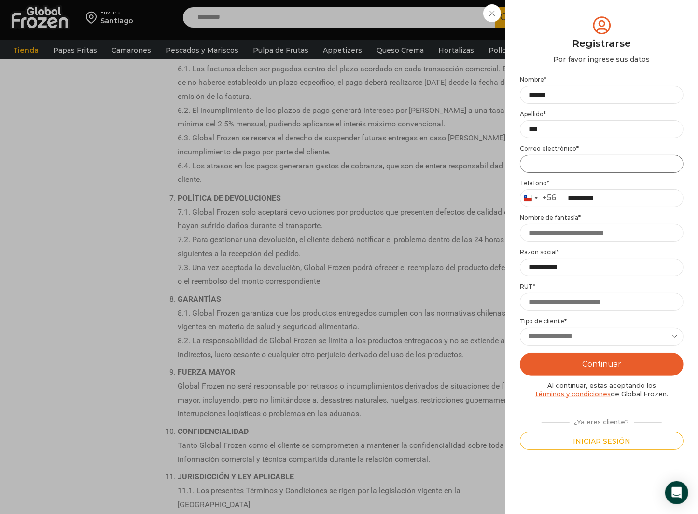
click at [564, 165] on input "Email address *" at bounding box center [602, 164] width 164 height 18
type input "**********"
click at [616, 233] on input "Nombre de fantasía *" at bounding box center [602, 233] width 164 height 18
type input "**********"
click at [572, 267] on input "**********" at bounding box center [602, 268] width 164 height 18
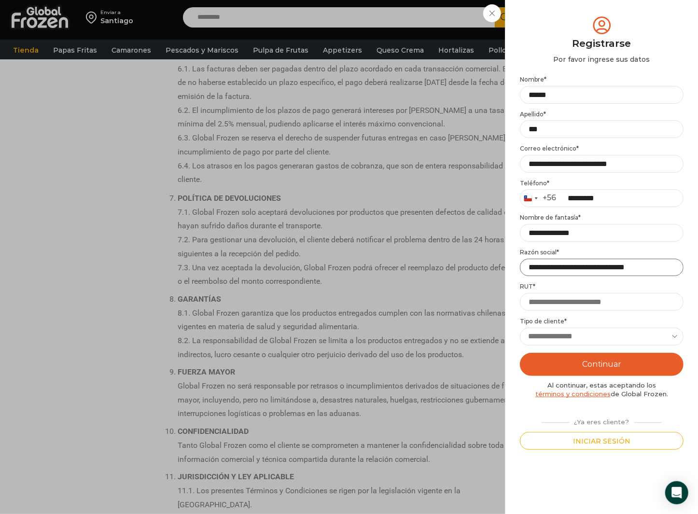
type input "**********"
click at [584, 305] on input "RUT *" at bounding box center [602, 302] width 164 height 18
type input "**********"
click at [674, 335] on select "**********" at bounding box center [602, 337] width 164 height 18
select select "******"
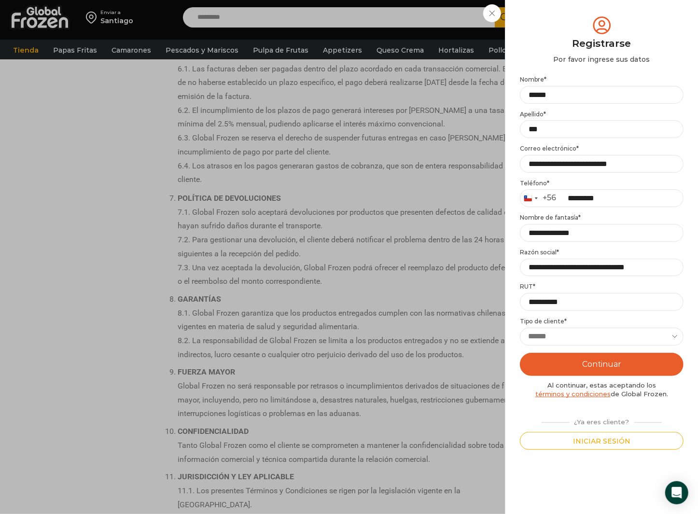
click at [520, 328] on select "**********" at bounding box center [602, 337] width 164 height 18
click at [614, 363] on button "Continuar" at bounding box center [602, 364] width 164 height 23
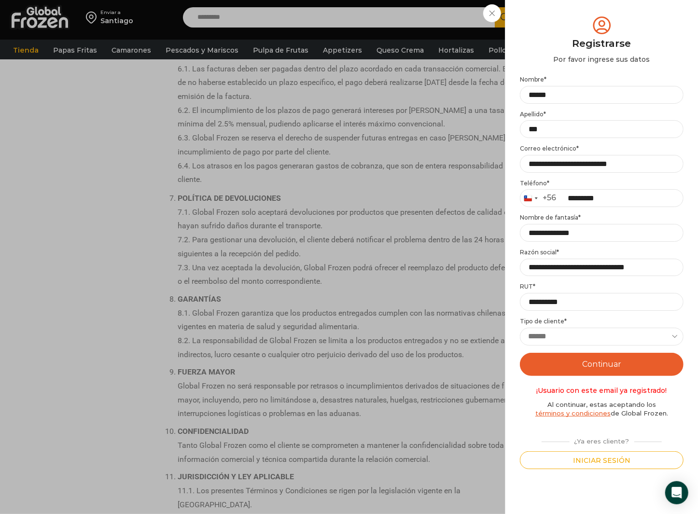
click at [614, 363] on button "Continuar" at bounding box center [602, 364] width 164 height 23
click at [599, 365] on button "Continuar" at bounding box center [602, 364] width 164 height 23
click at [617, 462] on button "Iniciar sesión" at bounding box center [602, 460] width 164 height 18
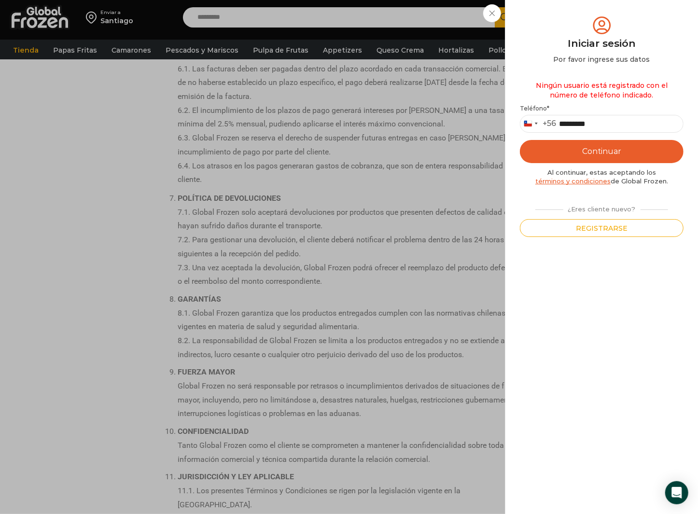
click at [607, 149] on button "Continuar" at bounding box center [602, 151] width 164 height 23
click at [616, 151] on button "Continuar" at bounding box center [602, 151] width 164 height 23
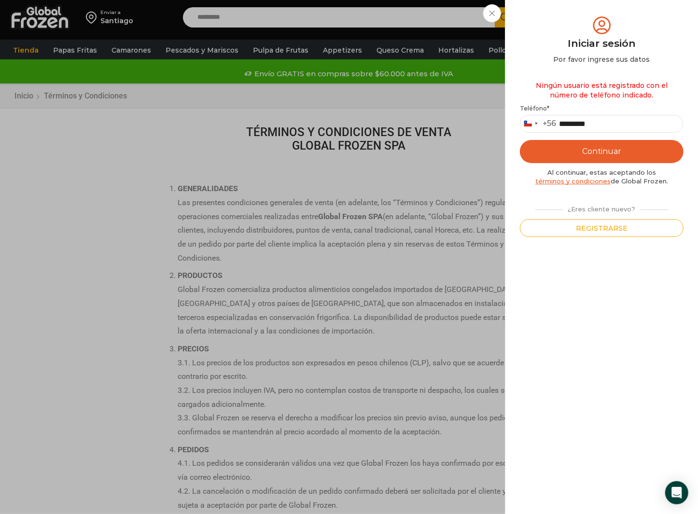
scroll to position [0, 0]
click at [572, 10] on div "Iniciar sesión Mi cuenta Login Register Iniciar sesión Por favor ingrese sus da…" at bounding box center [601, 17] width 59 height 19
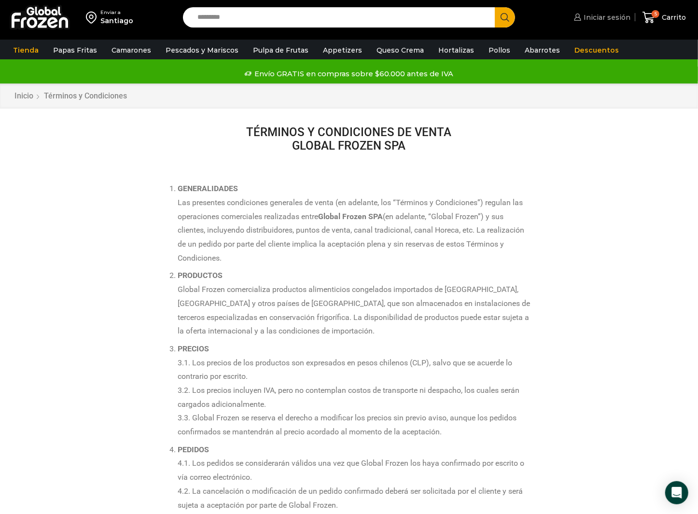
click at [602, 18] on span "Iniciar sesión" at bounding box center [605, 18] width 49 height 10
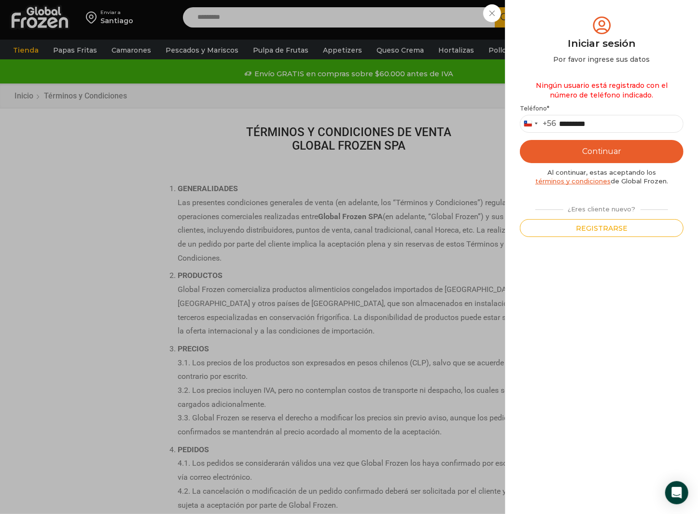
click at [620, 153] on button "Continuar" at bounding box center [602, 151] width 164 height 23
click at [572, 13] on div "Iniciar sesión Mi cuenta Login Register Iniciar sesión Por favor ingrese sus da…" at bounding box center [601, 17] width 59 height 19
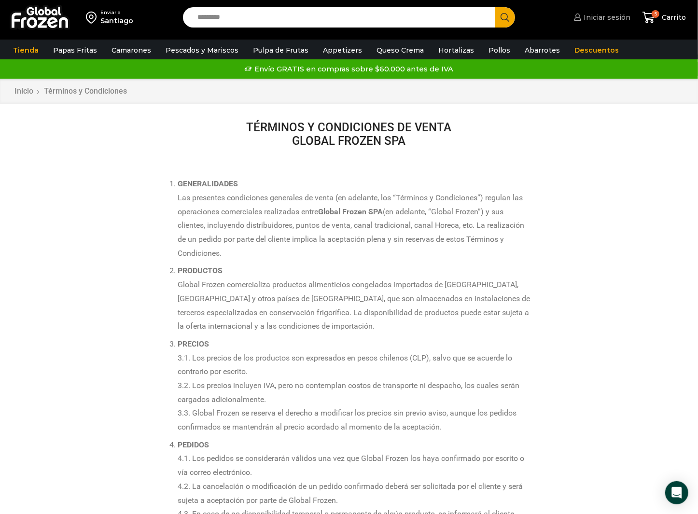
click at [601, 16] on span "Iniciar sesión" at bounding box center [605, 18] width 49 height 10
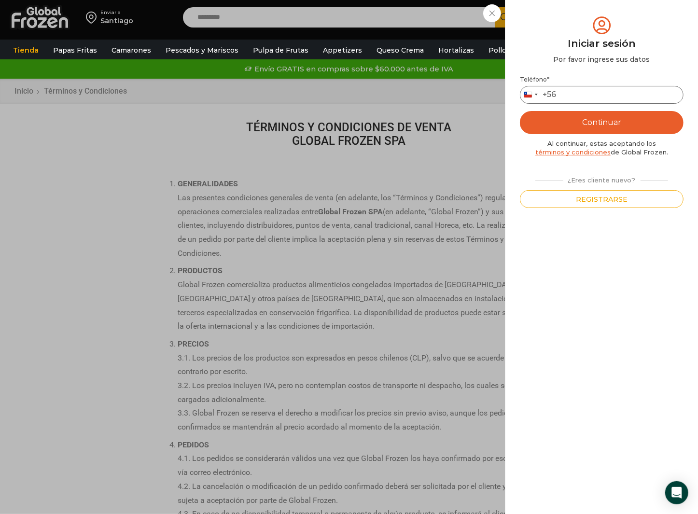
click at [566, 94] on input "Teléfono *" at bounding box center [602, 95] width 164 height 18
type input "*********"
click at [611, 119] on button "Continuar" at bounding box center [602, 122] width 164 height 23
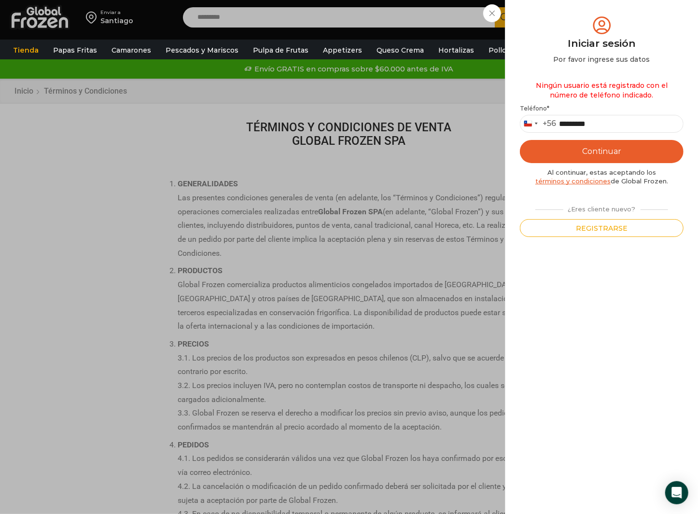
click at [611, 153] on button "Continuar" at bounding box center [602, 151] width 164 height 23
